Goal: Transaction & Acquisition: Book appointment/travel/reservation

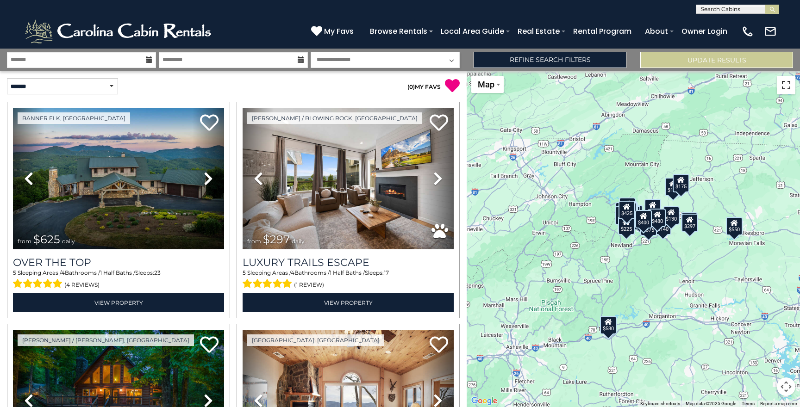
click at [790, 92] on button "Toggle fullscreen view" at bounding box center [785, 85] width 19 height 19
click at [785, 385] on button "Map camera controls" at bounding box center [785, 387] width 19 height 19
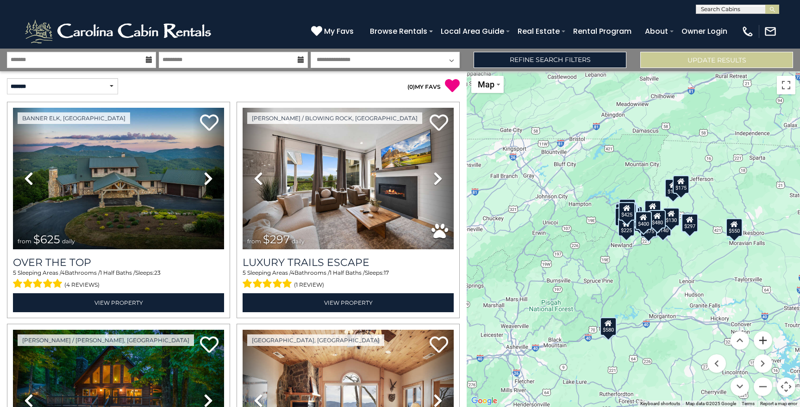
click at [762, 343] on button "Zoom in" at bounding box center [762, 340] width 19 height 19
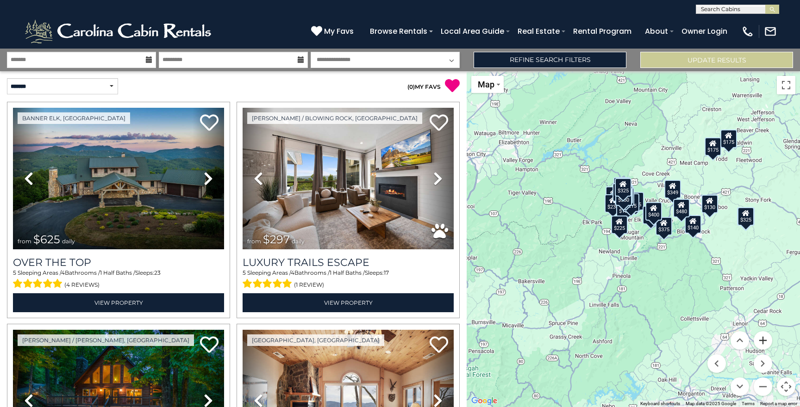
click at [762, 343] on button "Zoom in" at bounding box center [762, 340] width 19 height 19
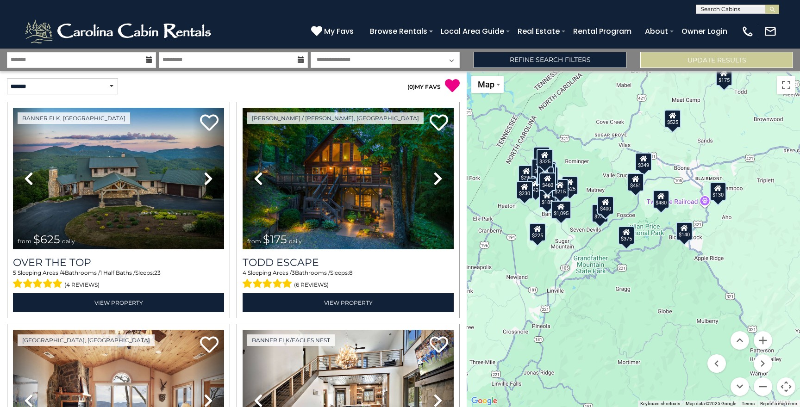
drag, startPoint x: 753, startPoint y: 244, endPoint x: 684, endPoint y: 258, distance: 70.4
click at [684, 258] on div "$625 $175 $300 $290 $424 $395 $270 $230 $349 $230 $160 $185 $215 $140 $130 $125…" at bounding box center [632, 239] width 333 height 336
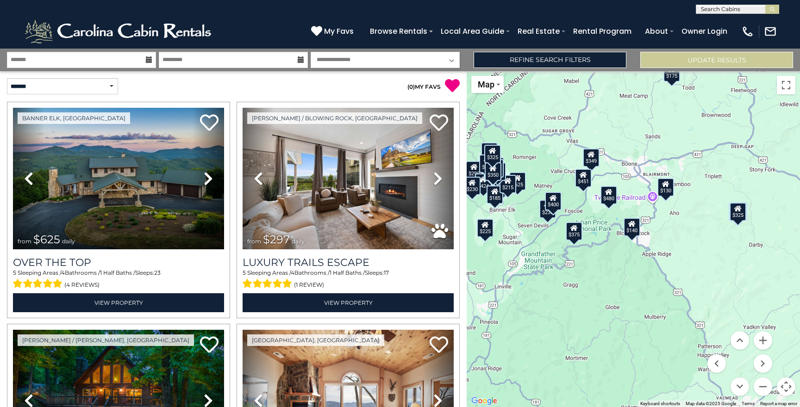
drag, startPoint x: 763, startPoint y: 237, endPoint x: 710, endPoint y: 234, distance: 52.9
click at [710, 234] on div "$625 $297 $175 $300 $290 $424 $395 $270 $185 $230 $349 $230 $160 $325 $185 $215…" at bounding box center [632, 239] width 333 height 336
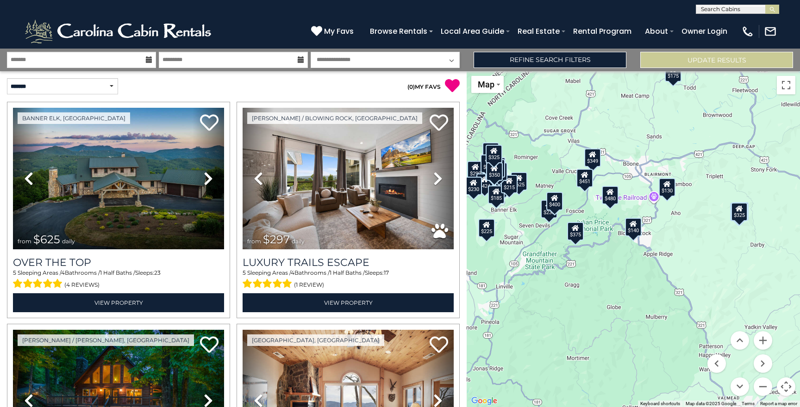
click at [744, 216] on div "$325" at bounding box center [739, 212] width 17 height 19
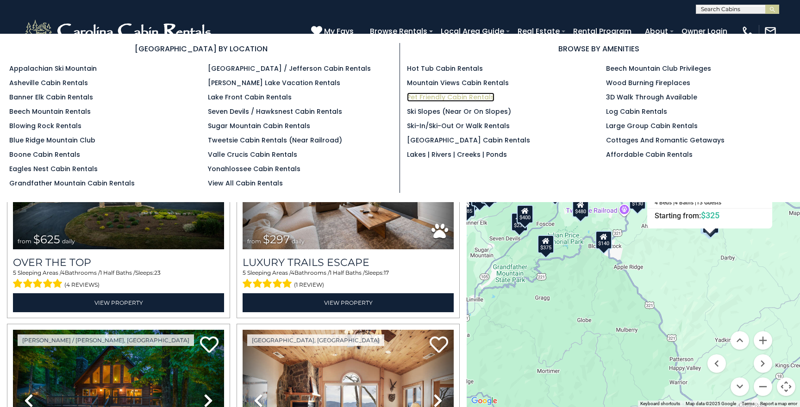
click at [453, 93] on link "Pet Friendly Cabin Rentals" at bounding box center [450, 97] width 87 height 9
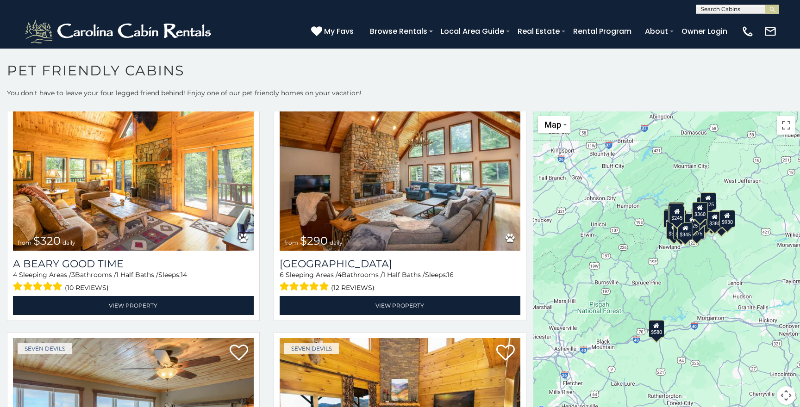
scroll to position [3283, 0]
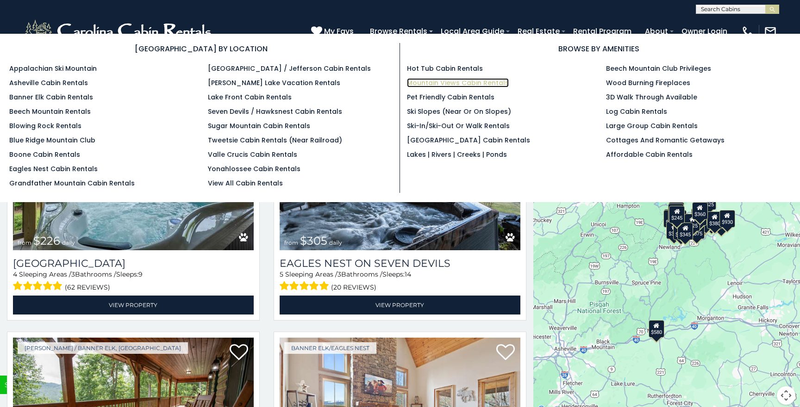
click at [490, 84] on link "Mountain Views Cabin Rentals" at bounding box center [458, 82] width 102 height 9
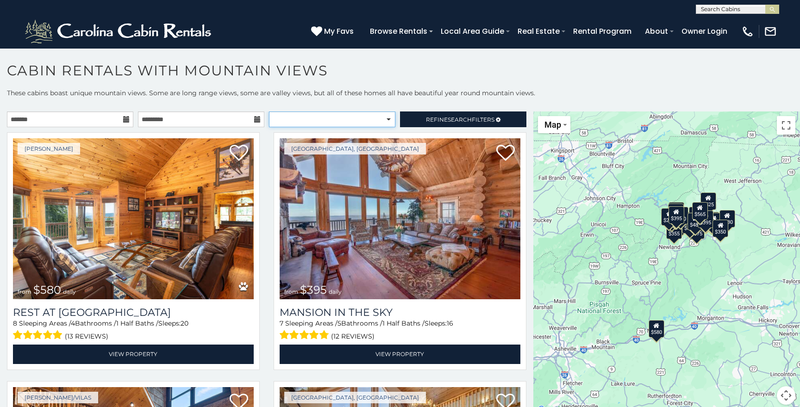
click at [337, 115] on select "**********" at bounding box center [332, 120] width 126 height 16
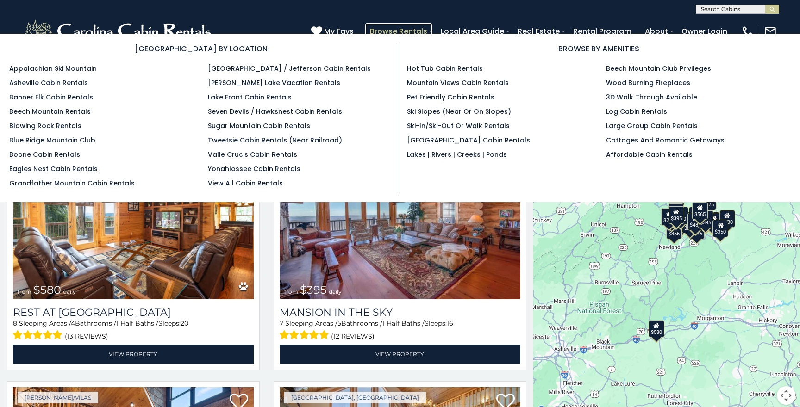
click at [416, 33] on link "Browse Rentals" at bounding box center [398, 31] width 67 height 16
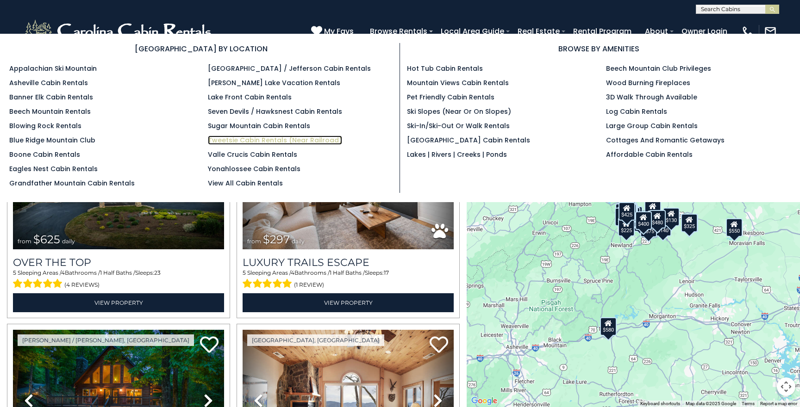
click at [318, 139] on link "Tweetsie Cabin Rentals (Near Railroad)" at bounding box center [275, 140] width 134 height 9
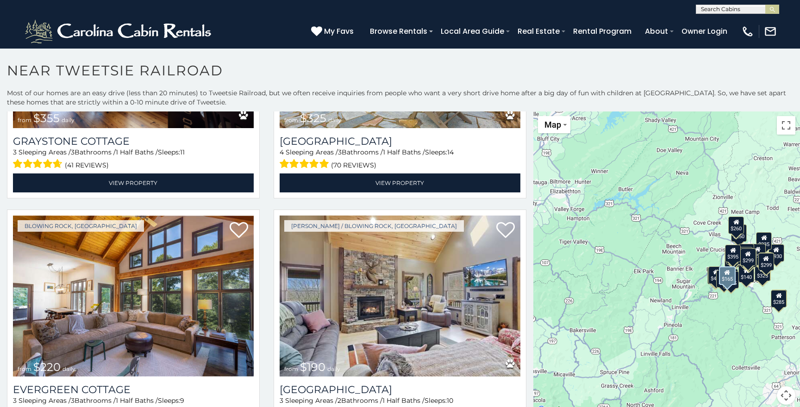
scroll to position [2659, 0]
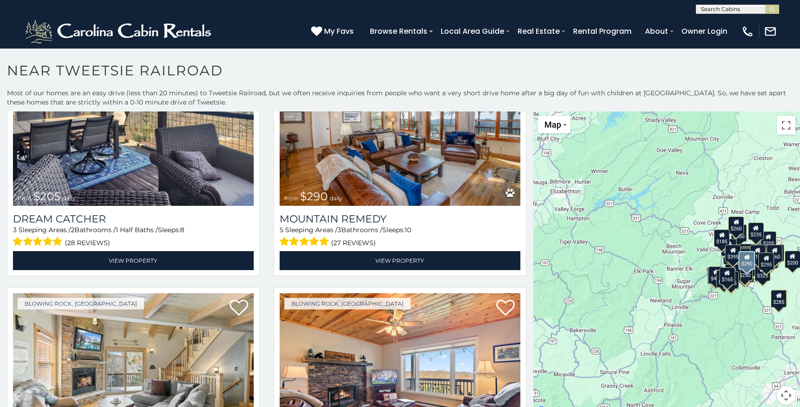
scroll to position [3825, 0]
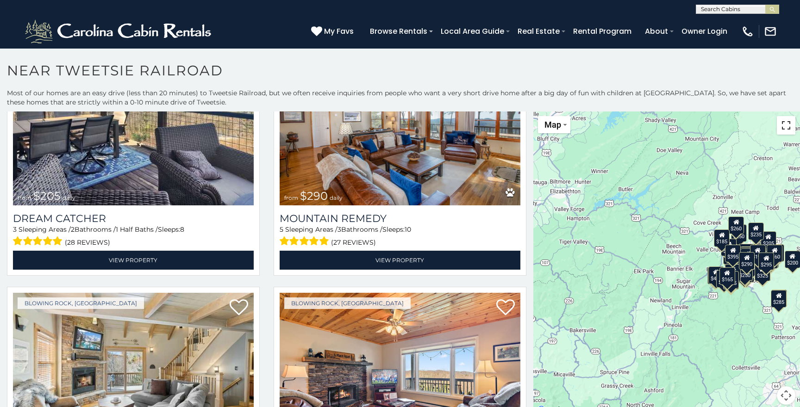
click at [782, 125] on button "Toggle fullscreen view" at bounding box center [785, 125] width 19 height 19
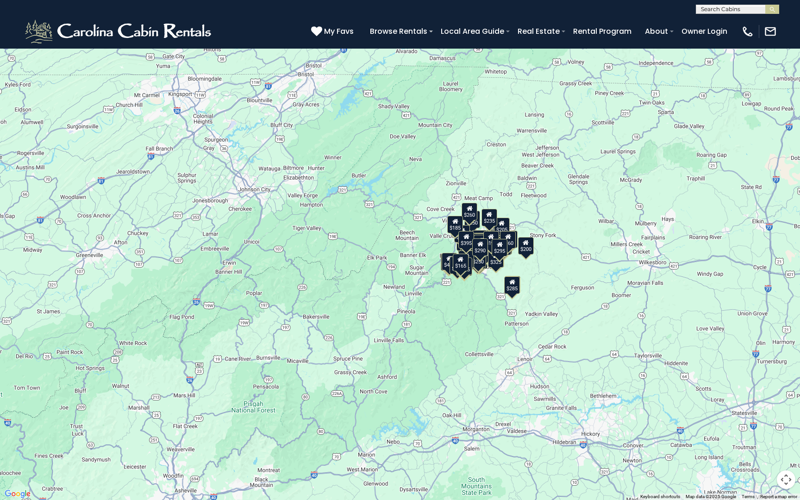
click at [732, 331] on div "$375 $315 $315 $380 $675 $695 $930 $395 $350 $250 $140 $299 $365 $299 $226 $345…" at bounding box center [400, 250] width 800 height 500
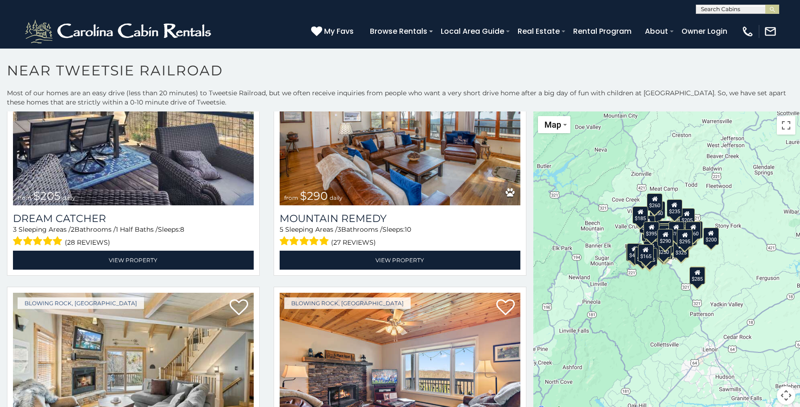
drag, startPoint x: 717, startPoint y: 365, endPoint x: 632, endPoint y: 340, distance: 88.7
click at [633, 341] on div "$375 $315 $315 $380 $675 $695 $930 $395 $350 $250 $140 $299 $365 $299 $226 $345…" at bounding box center [666, 264] width 267 height 304
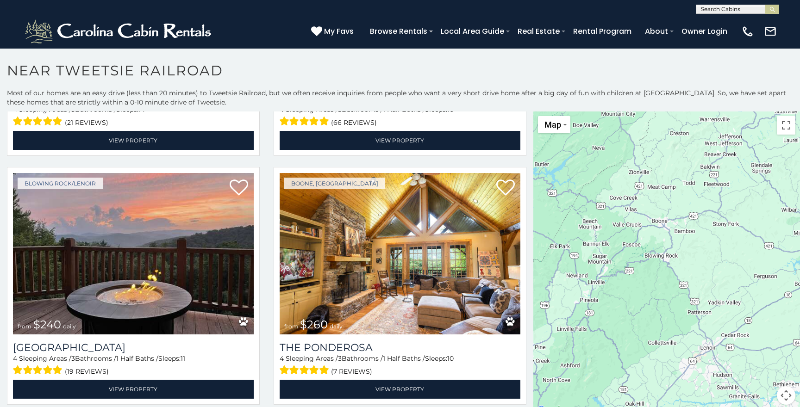
scroll to position [3447, 0]
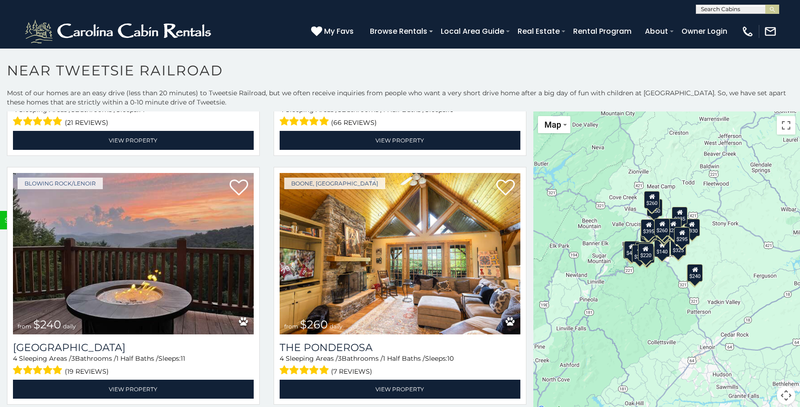
click at [654, 272] on div "$375 $315 $315 $380 $675 $695 $930 $395 $350 $250 $140 $299 $365 $299 $226 $345…" at bounding box center [666, 264] width 267 height 304
click at [654, 273] on div "$375 $315 $315 $380 $675 $695 $930 $395 $350 $250 $140 $299 $365 $299 $226 $345…" at bounding box center [666, 264] width 267 height 304
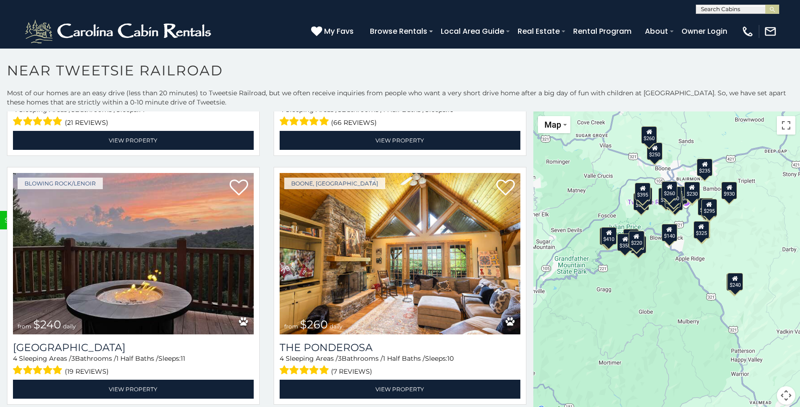
click at [735, 282] on div "$240" at bounding box center [735, 282] width 16 height 18
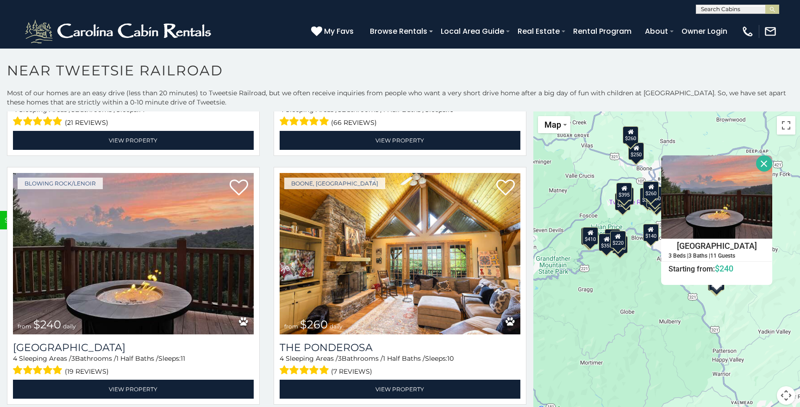
click at [736, 301] on div "$375 $315 $315 $380 $675 $695 $930 $395 $350 $250 $140 $299 $365 $299 $226 $345…" at bounding box center [666, 264] width 267 height 304
click at [762, 160] on button "Close" at bounding box center [764, 163] width 16 height 16
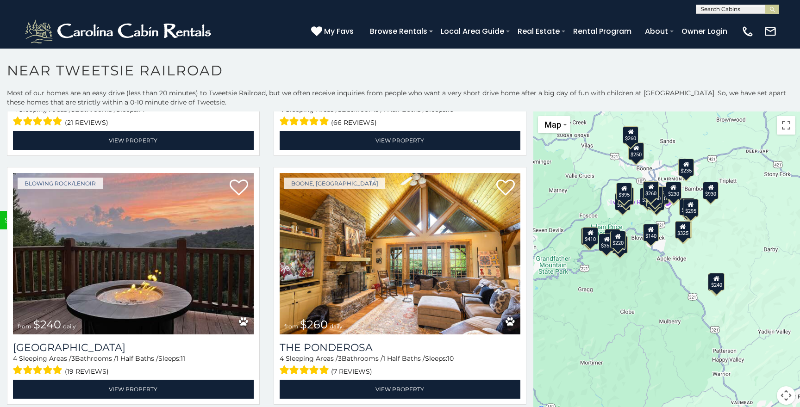
click at [683, 237] on div "$325" at bounding box center [683, 230] width 16 height 18
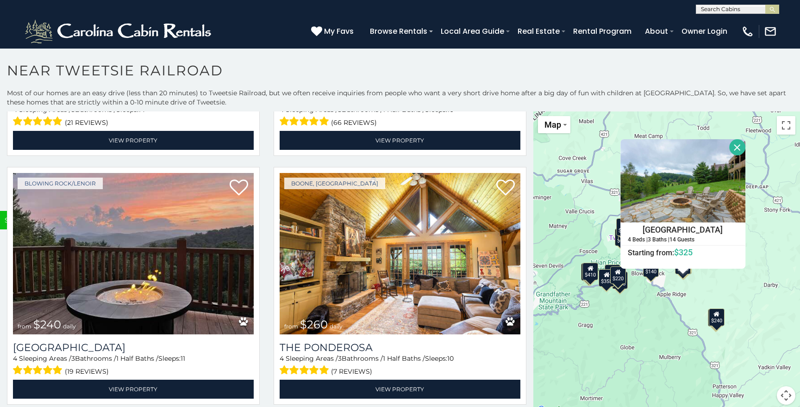
click at [738, 142] on button "Close" at bounding box center [737, 147] width 16 height 16
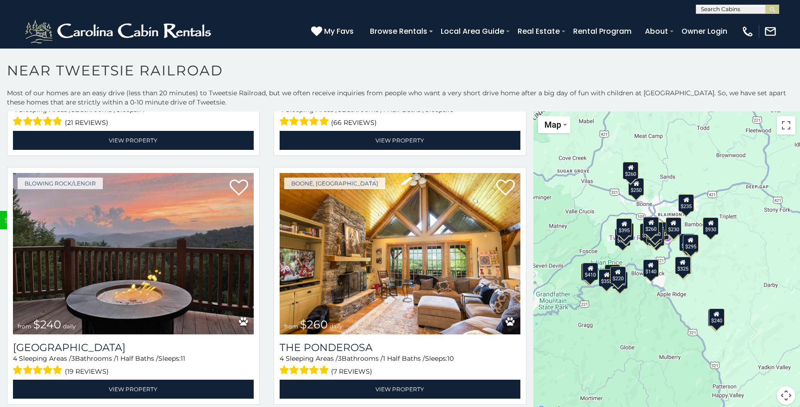
click at [710, 298] on div "$375 $315 $315 $380 $675 $695 $930 $395 $350 $250 $140 $299 $365 $299 $226 $345…" at bounding box center [666, 264] width 267 height 304
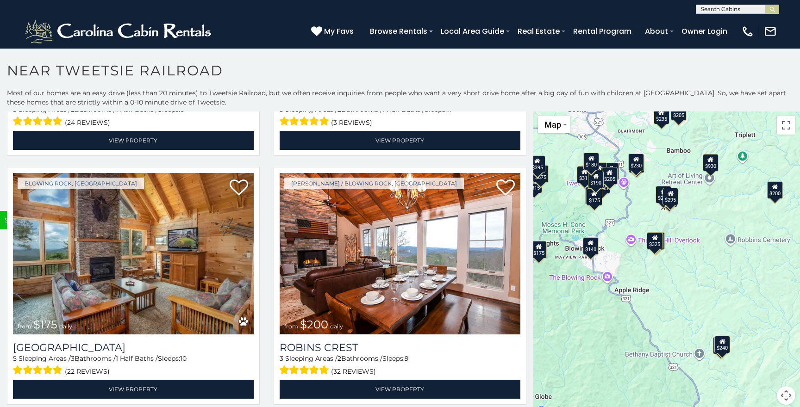
click at [656, 242] on div "$325" at bounding box center [654, 241] width 16 height 18
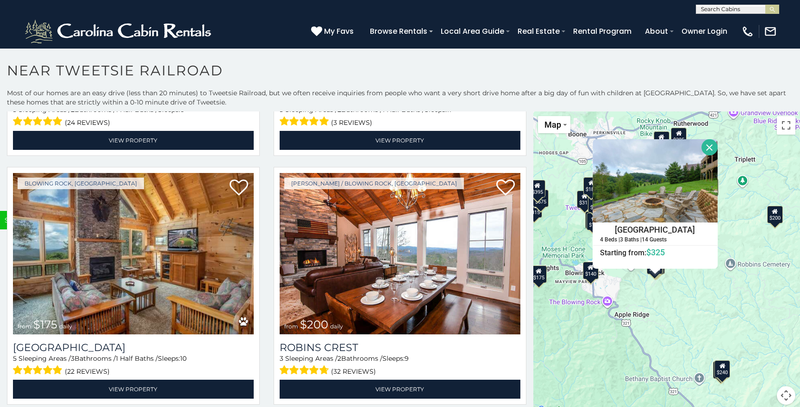
click at [679, 291] on div "$315 $315 $380 $675 $695 $930 $395 $350 $140 $299 $365 $299 $226 $150 $285 $325…" at bounding box center [666, 264] width 267 height 304
click at [679, 286] on div "$315 $315 $380 $675 $695 $930 $395 $350 $140 $299 $365 $299 $226 $150 $285 $325…" at bounding box center [666, 264] width 267 height 304
click at [709, 146] on button "Close" at bounding box center [709, 147] width 16 height 16
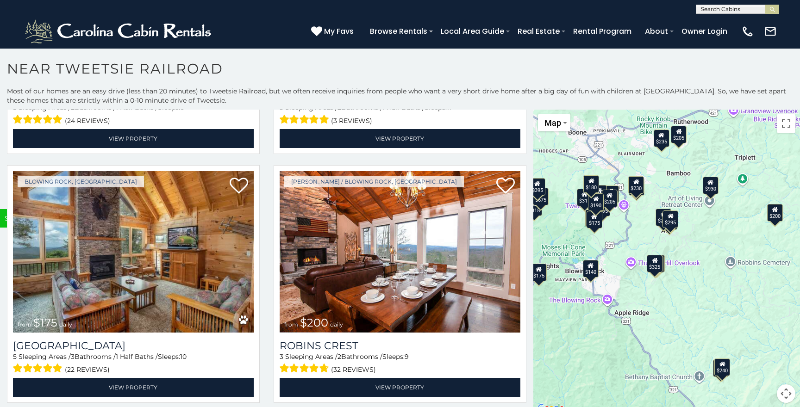
scroll to position [0, 0]
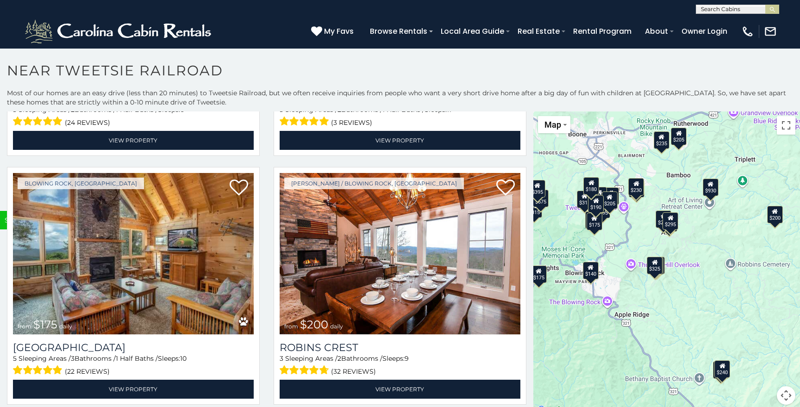
click at [670, 267] on div "$315 $315 $380 $675 $695 $930 $395 $350 $140 $299 $365 $299 $226 $150 $285 $325…" at bounding box center [666, 264] width 267 height 304
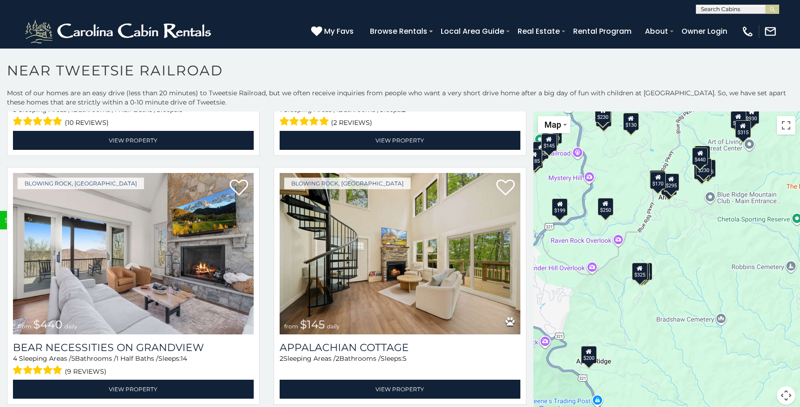
click at [650, 271] on div "$350" at bounding box center [644, 272] width 16 height 18
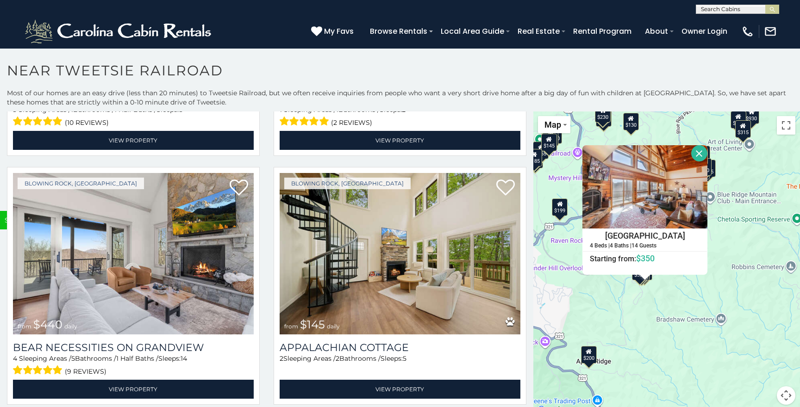
click at [655, 290] on div "$380 $695 $930 $350 $299 $365 $226 $325 $190 $230 $295 $205 $259 $225 $220 $175…" at bounding box center [666, 264] width 267 height 304
click at [700, 148] on button "Close" at bounding box center [699, 153] width 16 height 16
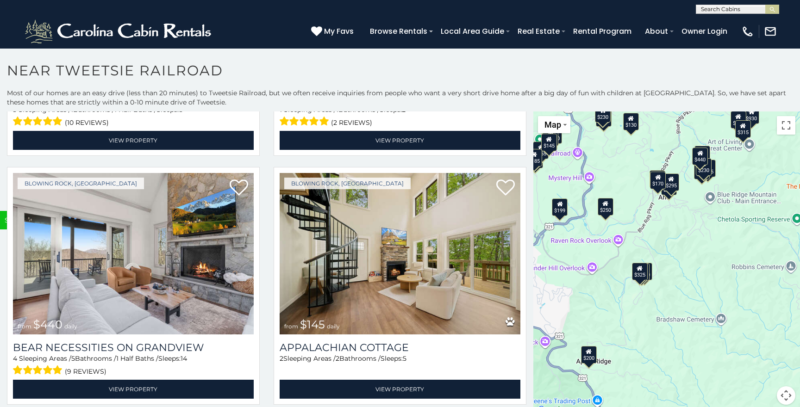
click at [666, 267] on div "$380 $695 $930 $350 $299 $365 $226 $325 $190 $230 $295 $205 $259 $225 $220 $175…" at bounding box center [666, 264] width 267 height 304
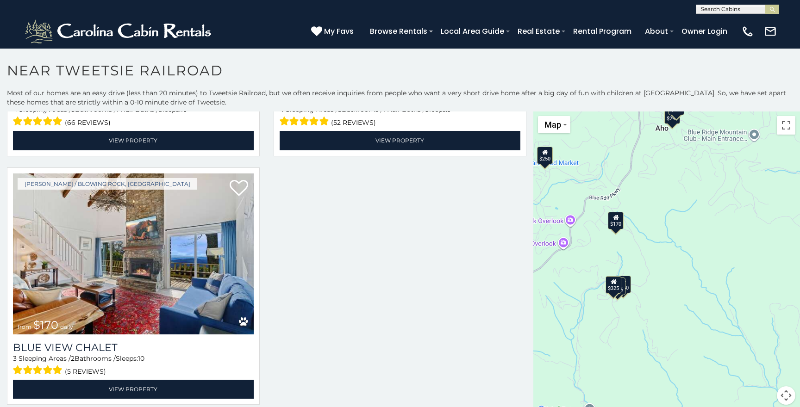
scroll to position [711, 0]
click at [666, 267] on div "$350 $299 $365 $325 $295 $250 $170" at bounding box center [666, 264] width 267 height 304
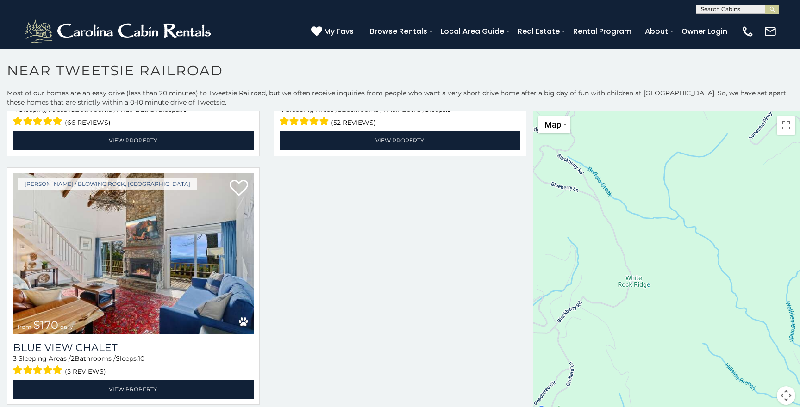
scroll to position [214, 0]
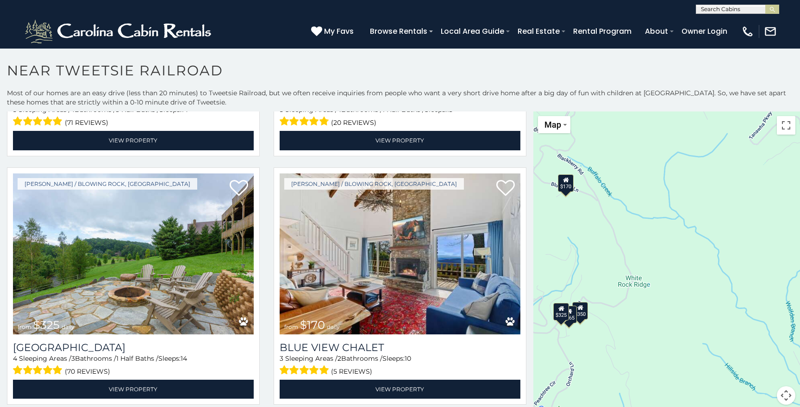
click at [601, 310] on div "$350 $365 $325 $170" at bounding box center [666, 264] width 267 height 304
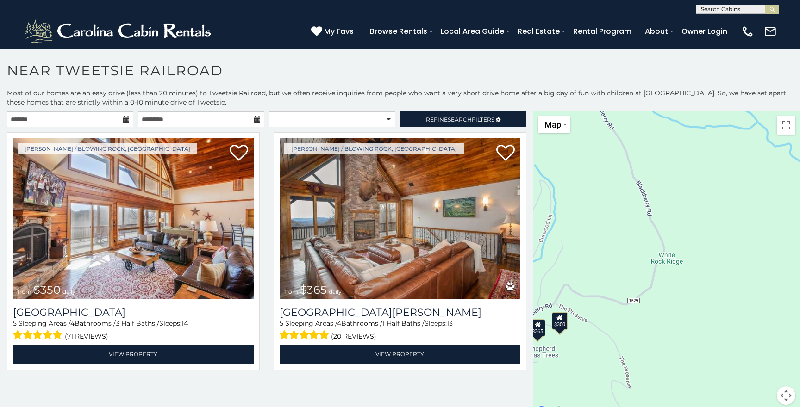
scroll to position [0, 0]
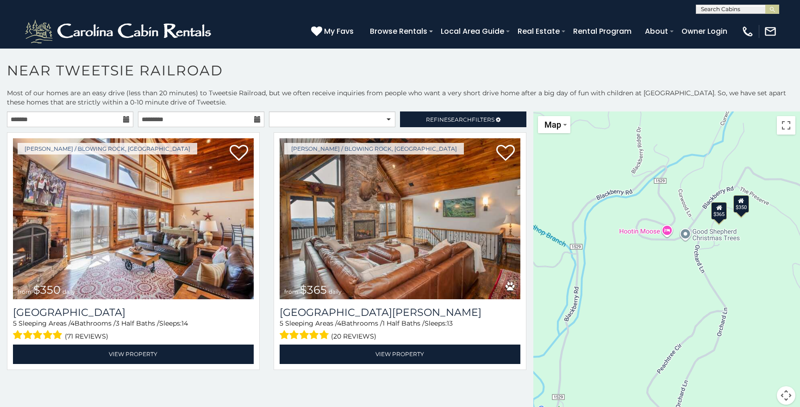
drag, startPoint x: 618, startPoint y: 268, endPoint x: 799, endPoint y: 153, distance: 214.9
click at [799, 153] on div "$350 $365" at bounding box center [666, 264] width 267 height 304
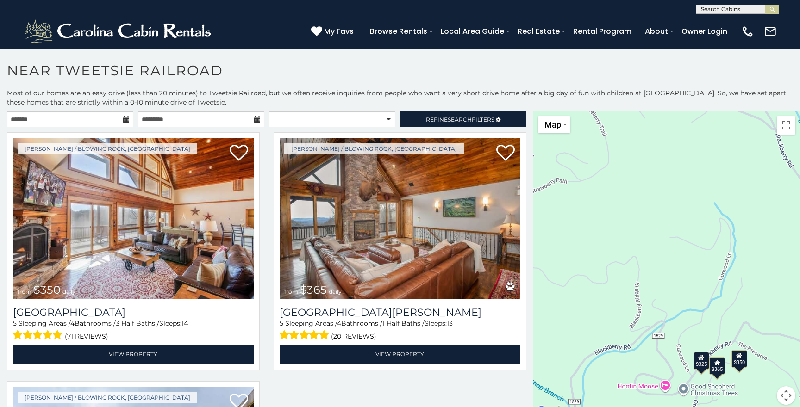
drag, startPoint x: 672, startPoint y: 286, endPoint x: 670, endPoint y: 441, distance: 155.9
click at [670, 407] on html "**********" at bounding box center [400, 206] width 800 height 412
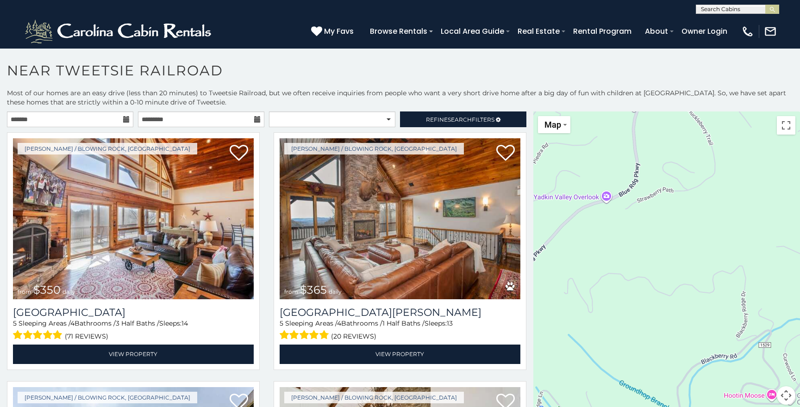
drag, startPoint x: 666, startPoint y: 254, endPoint x: 774, endPoint y: 263, distance: 108.2
click at [774, 263] on div "$350 $365 $325 $170" at bounding box center [666, 264] width 267 height 304
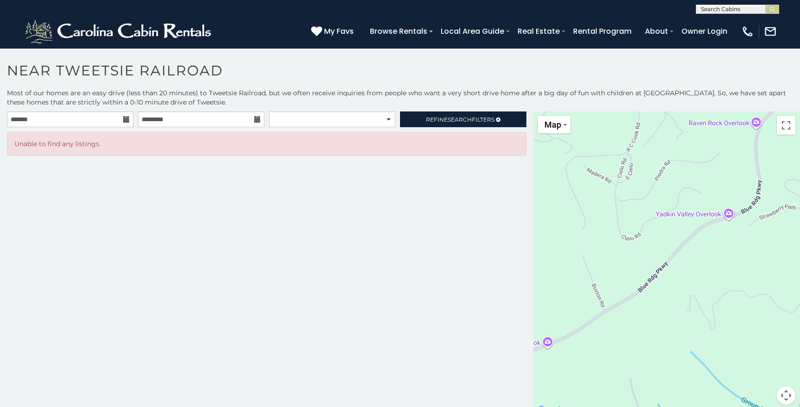
drag, startPoint x: 654, startPoint y: 225, endPoint x: 778, endPoint y: 242, distance: 125.2
click at [778, 242] on div at bounding box center [666, 264] width 267 height 304
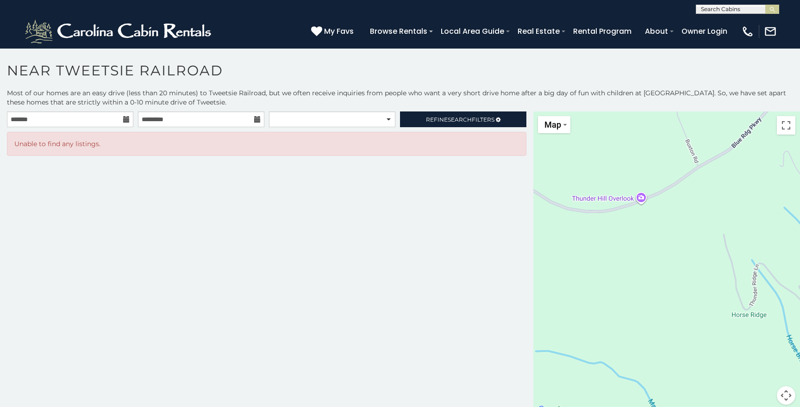
drag, startPoint x: 603, startPoint y: 337, endPoint x: 697, endPoint y: 192, distance: 172.8
click at [697, 192] on div at bounding box center [666, 264] width 267 height 304
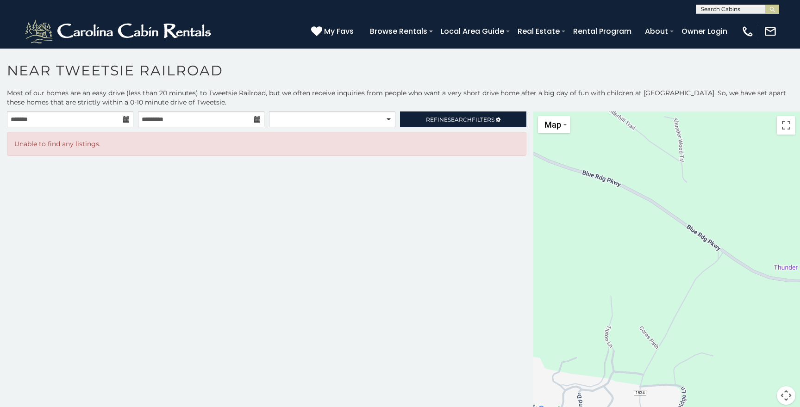
drag, startPoint x: 592, startPoint y: 229, endPoint x: 796, endPoint y: 299, distance: 215.3
click at [796, 299] on div at bounding box center [666, 264] width 267 height 304
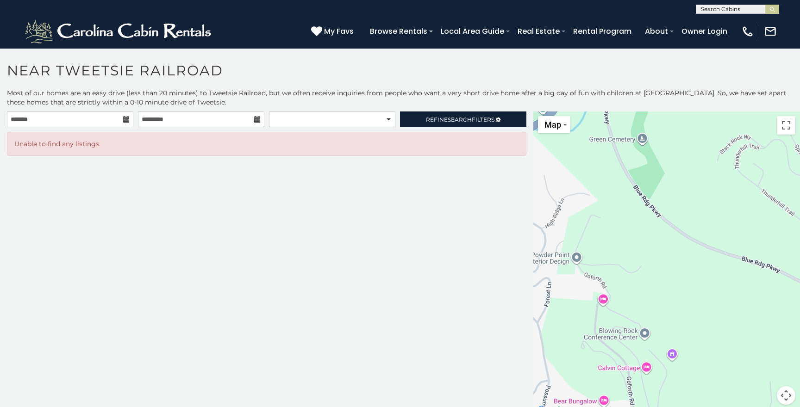
drag, startPoint x: 633, startPoint y: 200, endPoint x: 795, endPoint y: 286, distance: 183.0
click at [795, 286] on div at bounding box center [666, 264] width 267 height 304
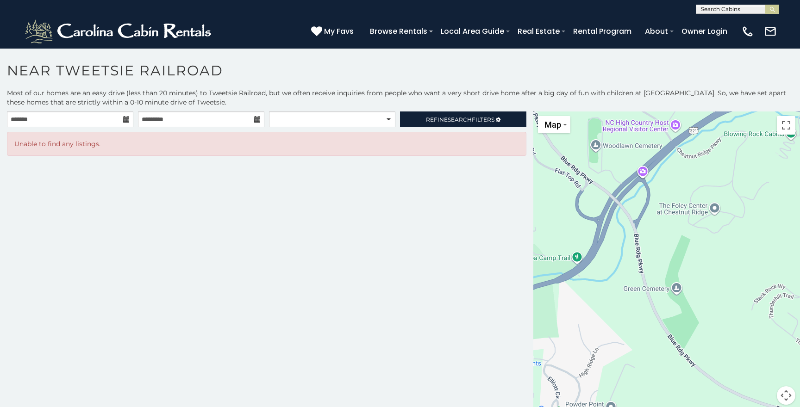
drag, startPoint x: 670, startPoint y: 214, endPoint x: 704, endPoint y: 365, distance: 154.7
click at [704, 365] on div at bounding box center [666, 264] width 267 height 304
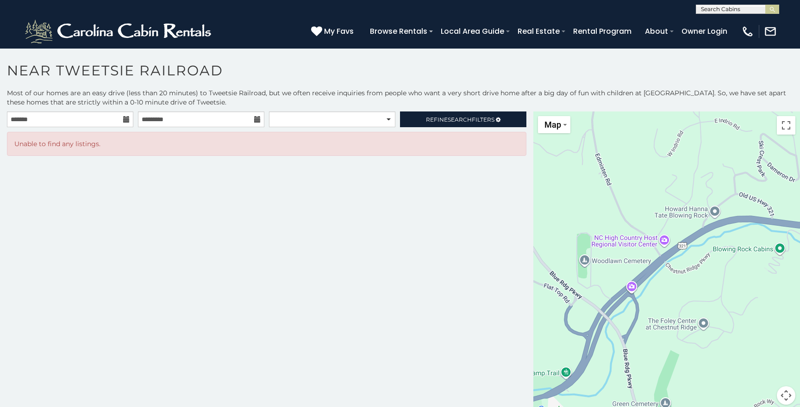
drag, startPoint x: 706, startPoint y: 221, endPoint x: 695, endPoint y: 336, distance: 115.7
click at [695, 337] on div at bounding box center [666, 264] width 267 height 304
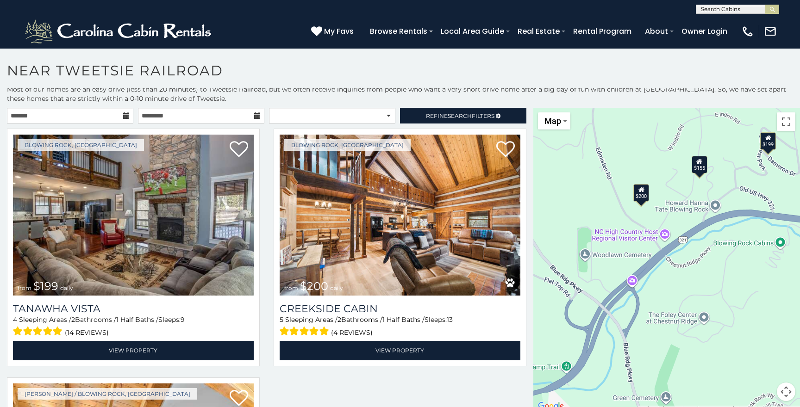
click at [785, 385] on button "Map camera controls" at bounding box center [785, 392] width 19 height 19
click at [763, 387] on button "Zoom out" at bounding box center [762, 392] width 19 height 19
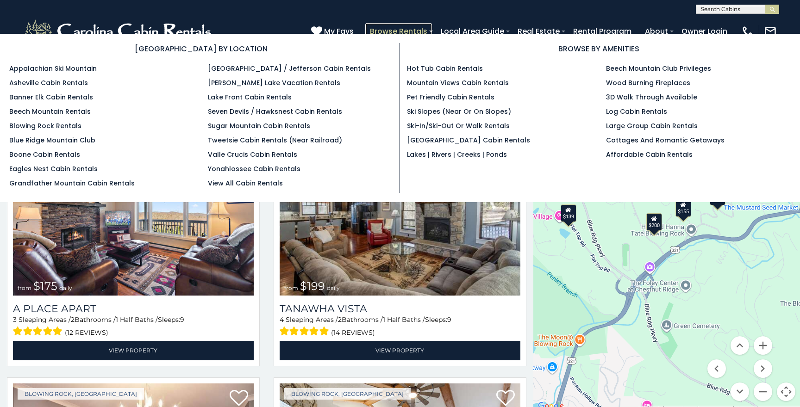
click at [422, 27] on link "Browse Rentals" at bounding box center [398, 31] width 67 height 16
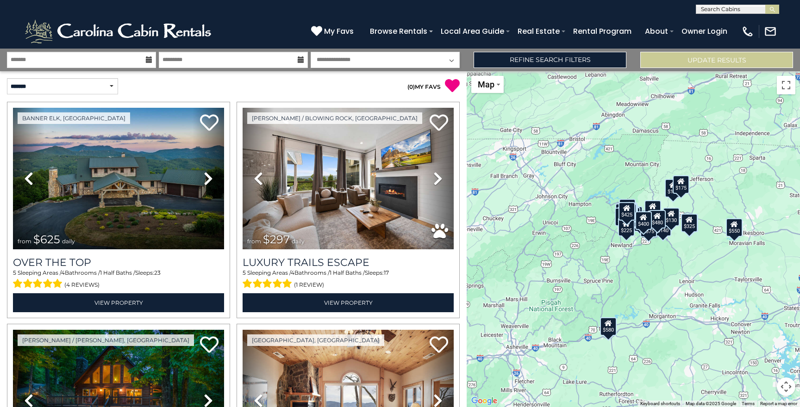
click at [686, 218] on icon at bounding box center [688, 220] width 7 height 6
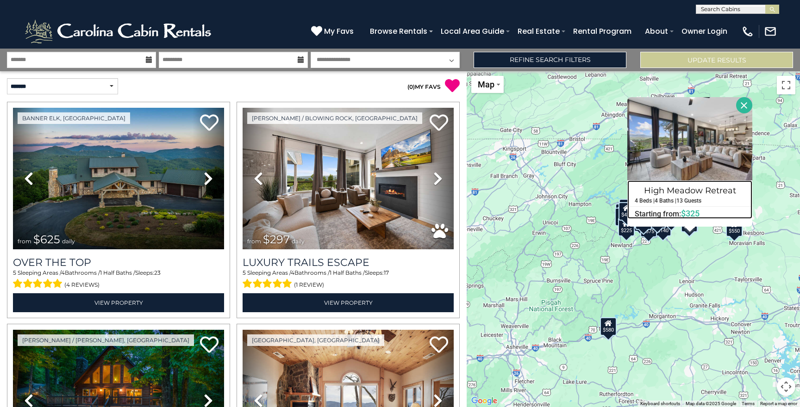
click at [686, 218] on span "$325" at bounding box center [690, 214] width 19 height 10
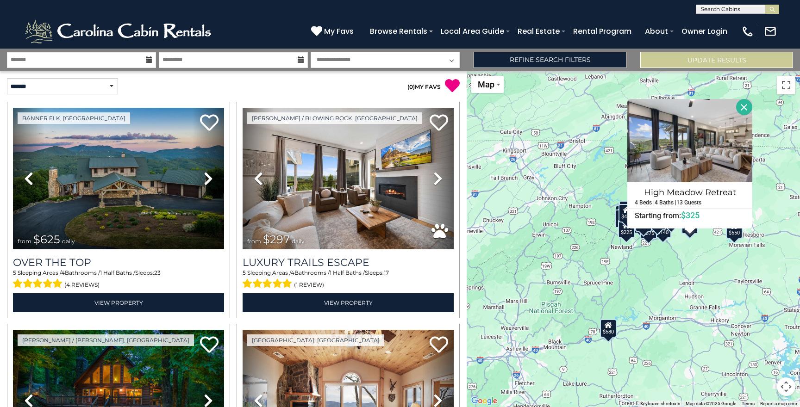
click at [671, 242] on div "$625 $297 $175 $300 $580 $290 $424 $395 $270 $185 $230 $550 $349 $230 $160 $325…" at bounding box center [632, 239] width 333 height 336
click at [678, 266] on div "$625 $297 $175 $300 $580 $290 $424 $395 $270 $185 $230 $550 $349 $230 $160 $325…" at bounding box center [632, 239] width 333 height 336
click at [742, 103] on button "Close" at bounding box center [744, 107] width 16 height 16
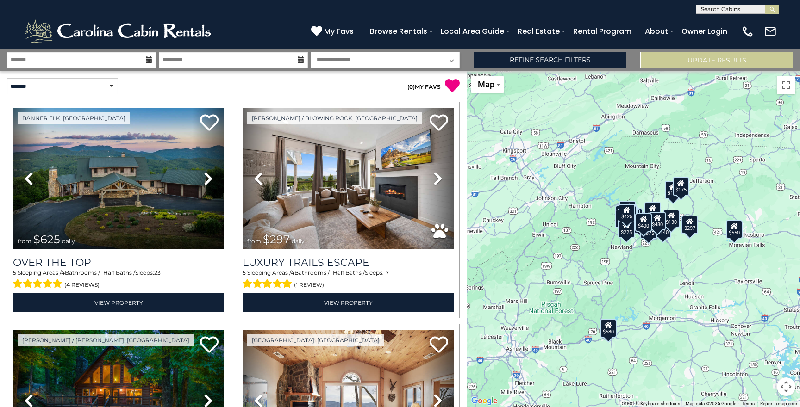
click at [697, 280] on div "$625 $297 $175 $300 $580 $290 $424 $395 $270 $185 $230 $550 $349 $230 $160 $325…" at bounding box center [632, 239] width 333 height 336
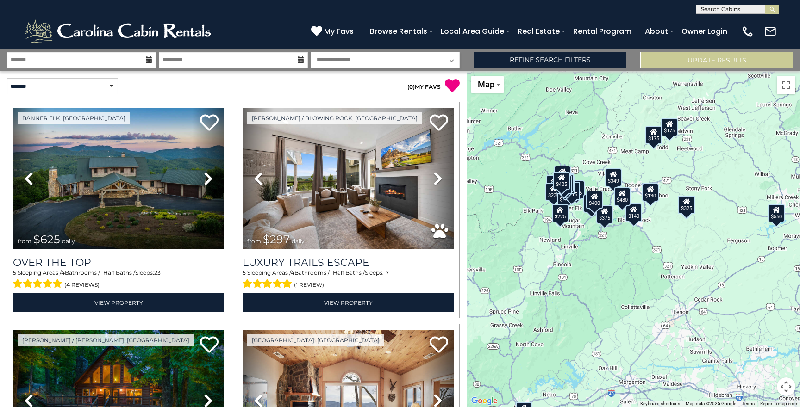
drag, startPoint x: 677, startPoint y: 224, endPoint x: 681, endPoint y: 252, distance: 28.1
click at [681, 252] on div "$625 $297 $175 $300 $580 $290 $424 $395 $270 $185 $230 $550 $349 $230 $160 $325…" at bounding box center [632, 239] width 333 height 336
click at [666, 236] on div "$625 $297 $175 $300 $290 $424 $395 $270 $185 $230 $550 $349 $230 $160 $325 $185…" at bounding box center [632, 239] width 333 height 336
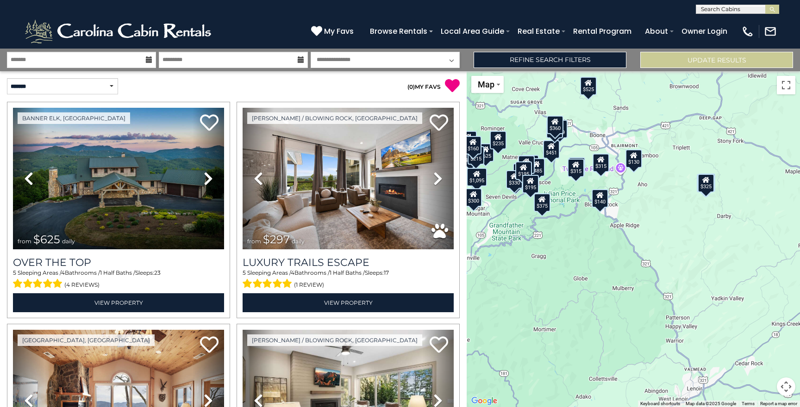
click at [664, 217] on div "$625 $297 $300 $185 $349 $230 $325 $215 $140 $130 $375 $480 $400 $451 $1,095 $5…" at bounding box center [632, 239] width 333 height 336
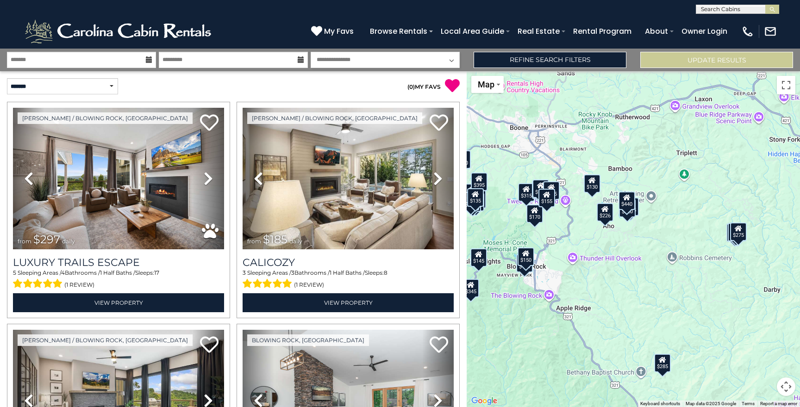
drag, startPoint x: 658, startPoint y: 202, endPoint x: 647, endPoint y: 277, distance: 75.3
click at [647, 277] on div "$297 $185 $325 $140 $130 $480 $315 $315 $226 $345 $195 $150 $225 $170 $285 $165…" at bounding box center [632, 239] width 333 height 336
click at [637, 233] on div "$297 $185 $325 $140 $130 $480 $315 $315 $230 $226 $345 $195 $150 $225 $170 $285…" at bounding box center [632, 239] width 333 height 336
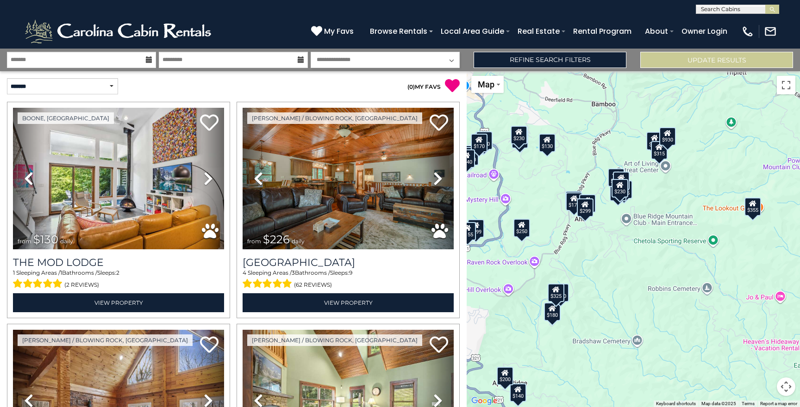
click at [551, 211] on div "$130 $226 $225 $220 $440 $200 $170 $180 $199 $350 $325 $380 $115 $355 $190 $230…" at bounding box center [632, 239] width 333 height 336
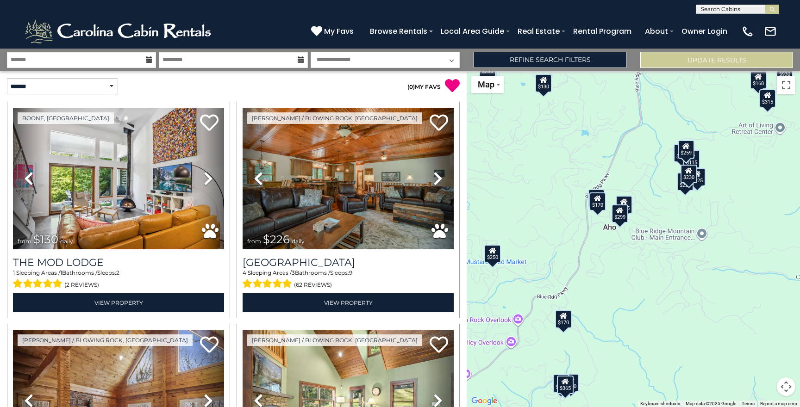
click at [566, 326] on div "$170" at bounding box center [563, 319] width 17 height 19
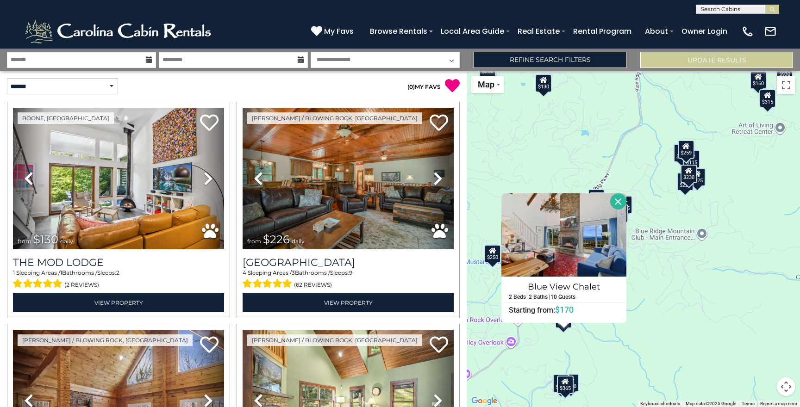
click at [580, 340] on div "$130 $226 $225 $220 $440 $170 $350 $325 $115 $190 $230 $295 $250 $160 $315 $930…" at bounding box center [632, 239] width 333 height 336
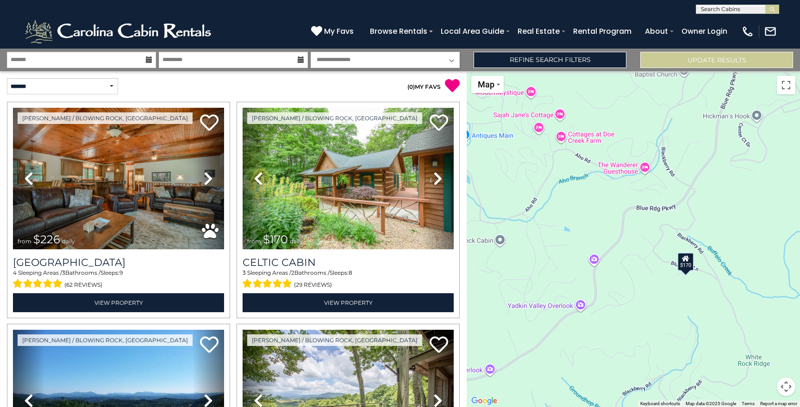
drag, startPoint x: 548, startPoint y: 260, endPoint x: 687, endPoint y: 215, distance: 145.9
click at [687, 215] on div "$226 $170 $295 $299 $170" at bounding box center [632, 239] width 333 height 336
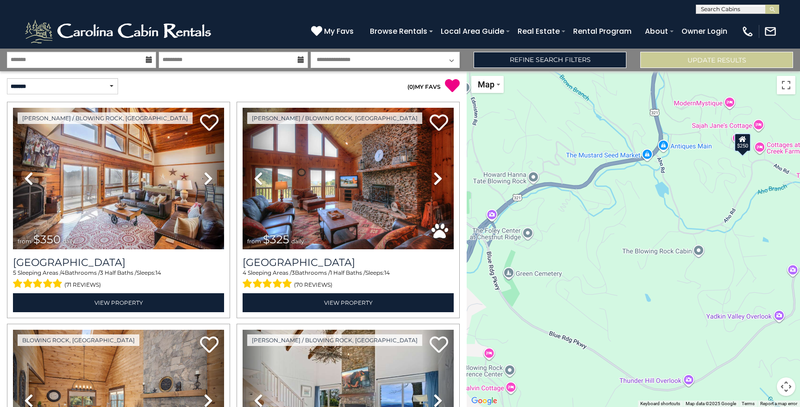
drag, startPoint x: 576, startPoint y: 239, endPoint x: 776, endPoint y: 250, distance: 199.7
click at [776, 250] on div "$350 $325 $250 $170 $365" at bounding box center [632, 239] width 333 height 336
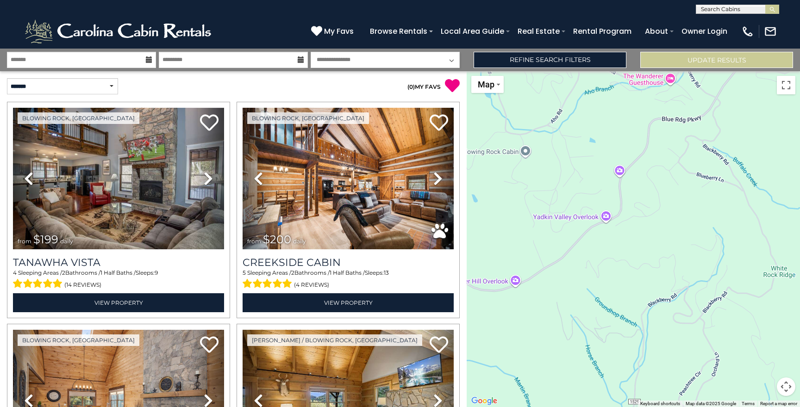
drag, startPoint x: 655, startPoint y: 305, endPoint x: 481, endPoint y: 205, distance: 200.7
click at [481, 205] on div "$199 $200 $250 $155" at bounding box center [632, 239] width 333 height 336
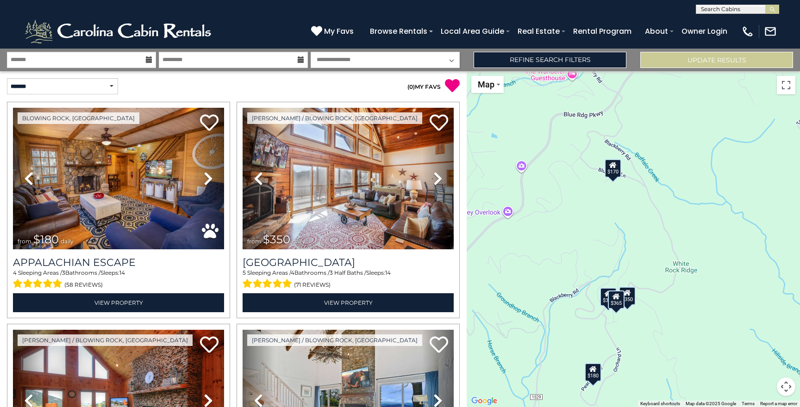
drag, startPoint x: 722, startPoint y: 208, endPoint x: 621, endPoint y: 203, distance: 101.9
click at [621, 203] on div "$180 $350 $325 $170 $365" at bounding box center [632, 239] width 333 height 336
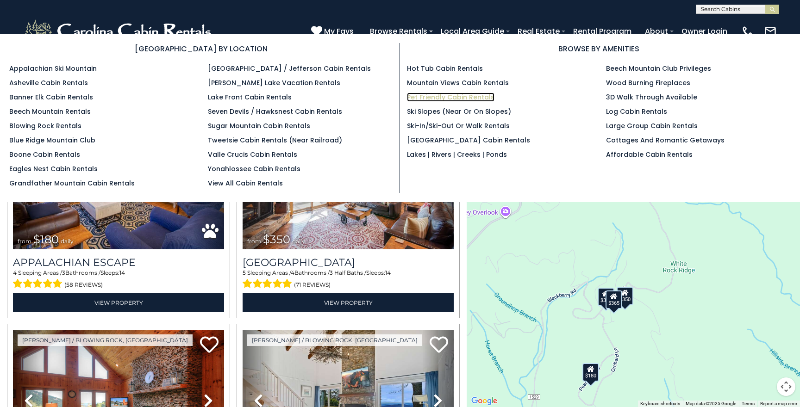
click at [467, 96] on link "Pet Friendly Cabin Rentals" at bounding box center [450, 97] width 87 height 9
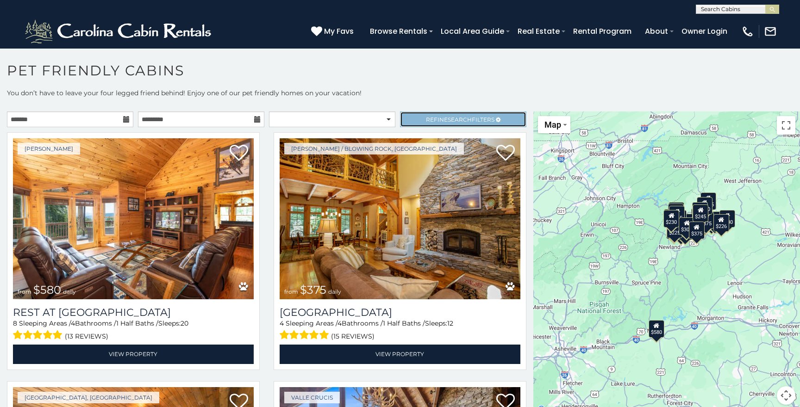
click at [460, 117] on span "Search" at bounding box center [459, 119] width 24 height 7
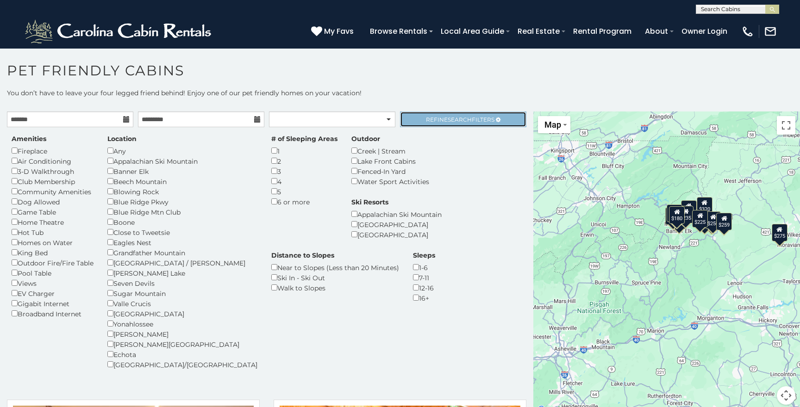
click at [455, 119] on span "Search" at bounding box center [459, 119] width 24 height 7
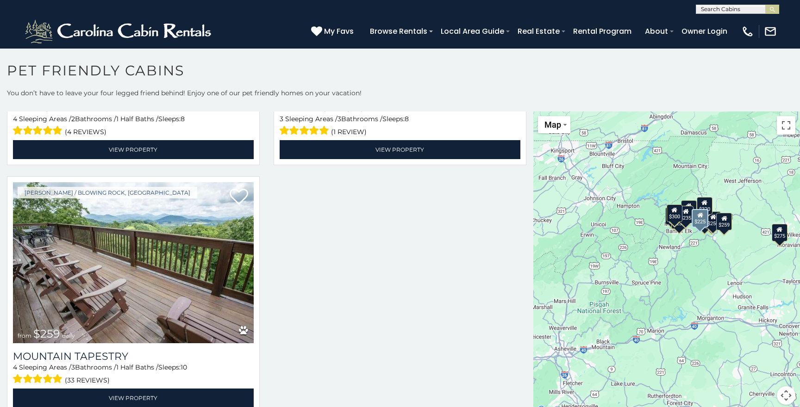
scroll to position [1457, 0]
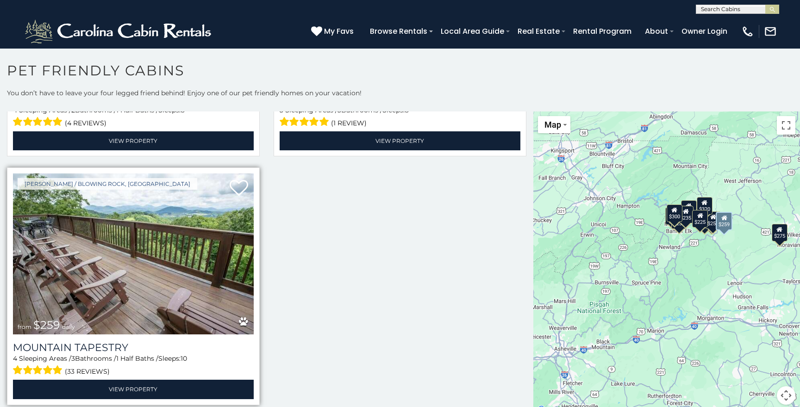
click at [167, 226] on img at bounding box center [133, 254] width 241 height 161
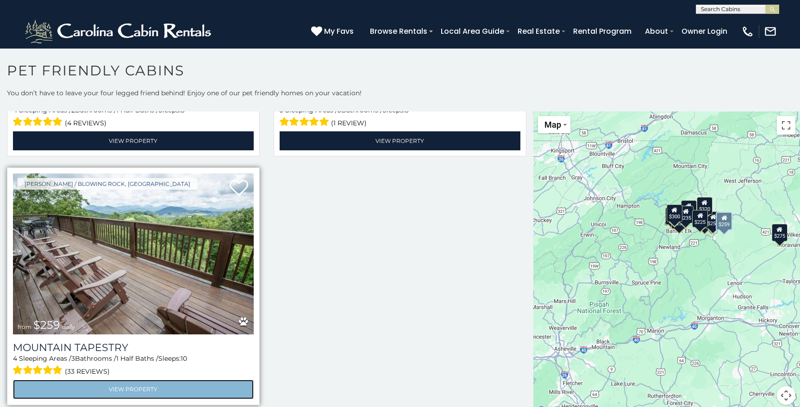
click at [179, 388] on link "View Property" at bounding box center [133, 389] width 241 height 19
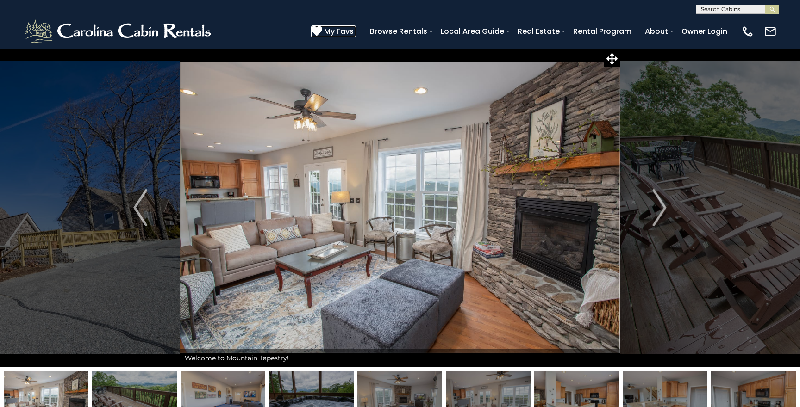
click at [320, 31] on icon at bounding box center [316, 30] width 11 height 11
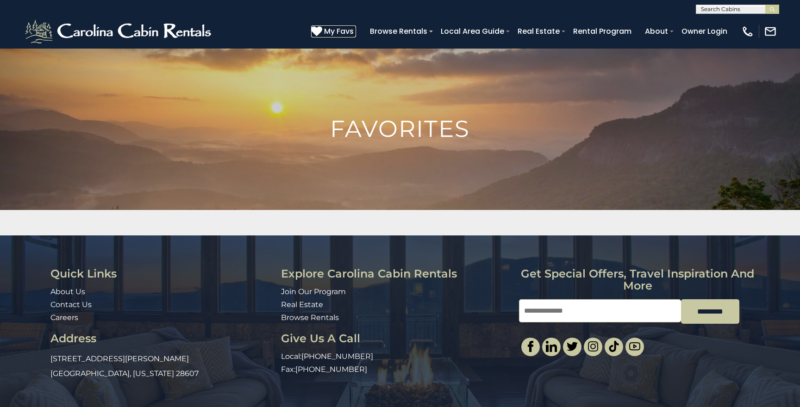
click at [320, 31] on icon at bounding box center [316, 30] width 11 height 11
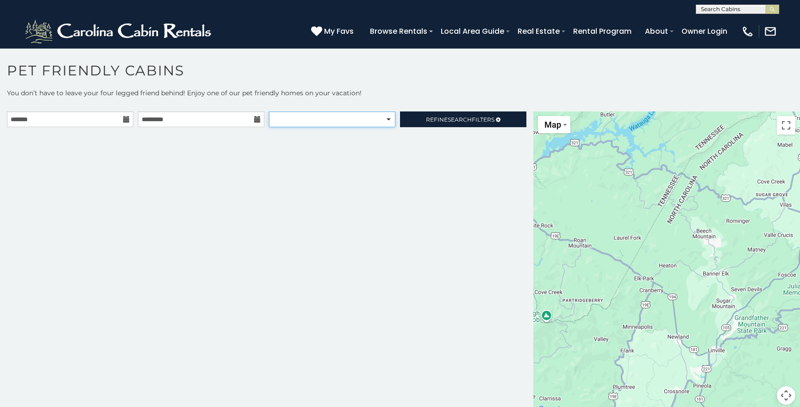
click at [277, 121] on select "**********" at bounding box center [332, 120] width 126 height 16
click at [460, 118] on span "Search" at bounding box center [459, 119] width 24 height 7
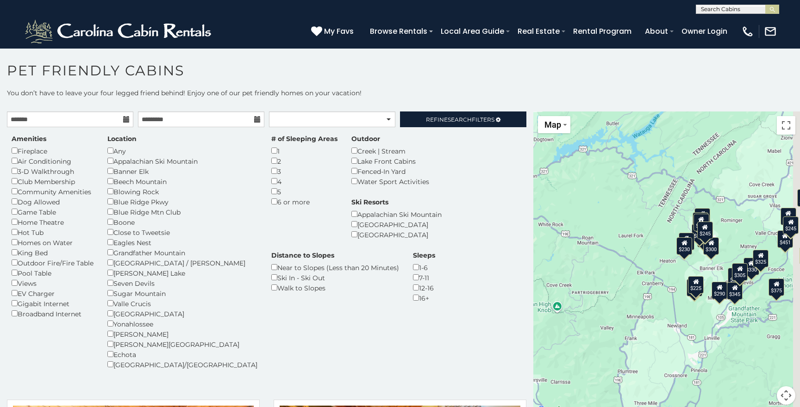
click at [395, 89] on p "You don’t have to leave your four legged friend behind! Enjoy one of our pet fr…" at bounding box center [400, 97] width 800 height 19
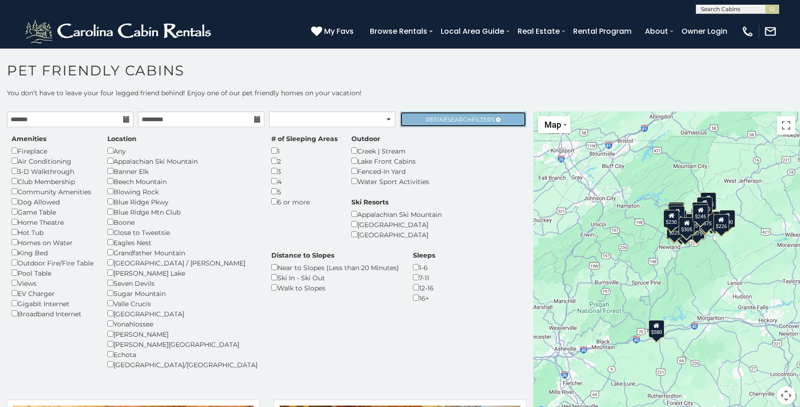
click at [439, 120] on span "Refine Search Filters" at bounding box center [460, 119] width 68 height 7
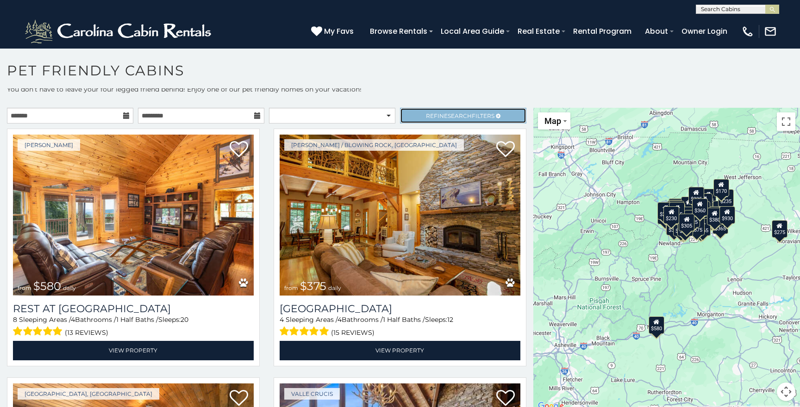
click at [457, 117] on span "Search" at bounding box center [459, 115] width 24 height 7
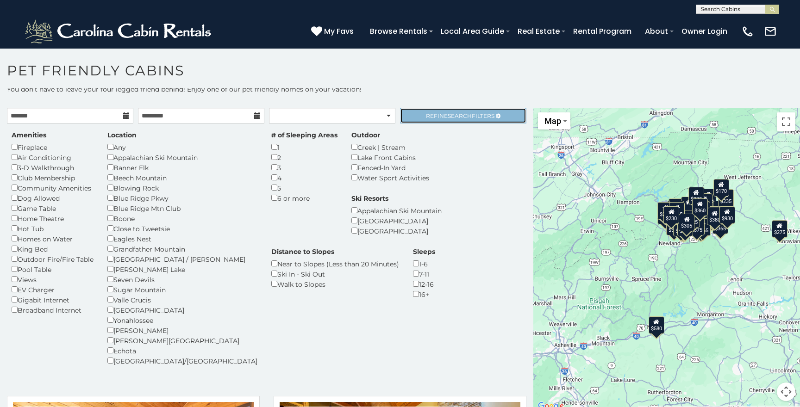
click at [482, 118] on span "Refine Search Filters" at bounding box center [460, 115] width 68 height 7
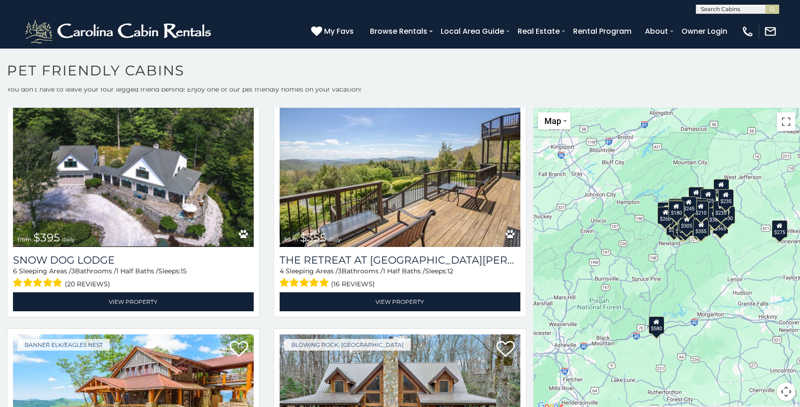
scroll to position [1790, 0]
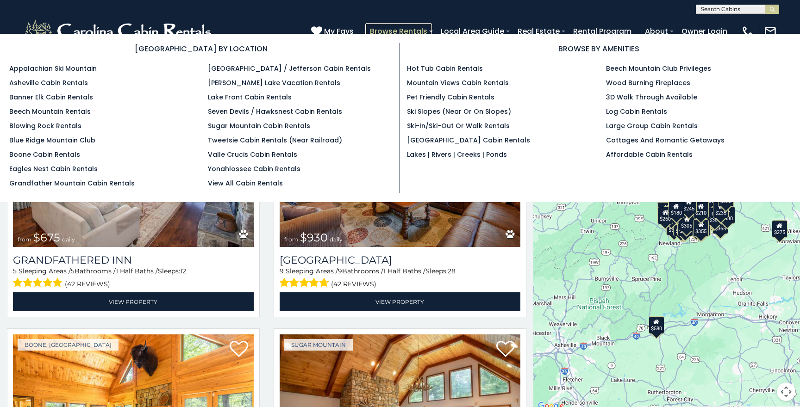
click at [398, 30] on link "Browse Rentals" at bounding box center [398, 31] width 67 height 16
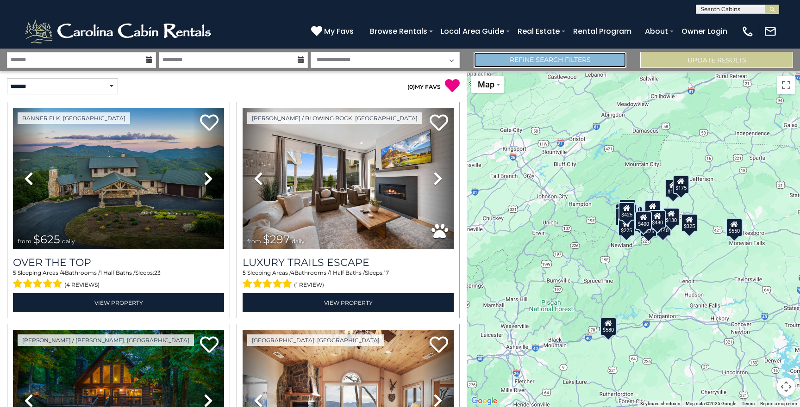
click at [579, 58] on link "Refine Search Filters" at bounding box center [549, 60] width 153 height 16
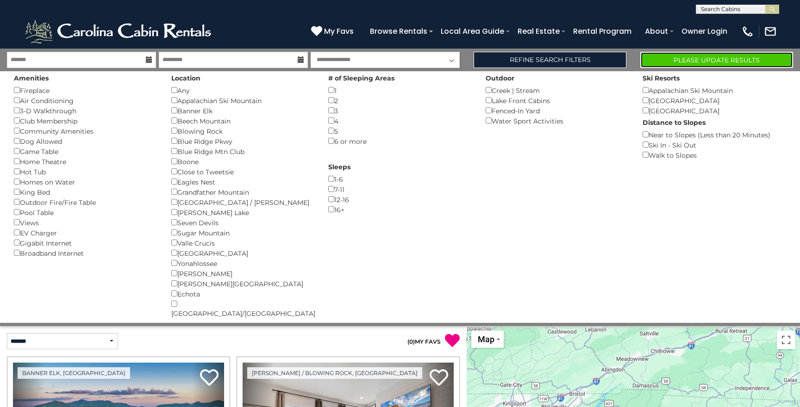
click at [687, 56] on button "Please Update Results" at bounding box center [716, 60] width 153 height 16
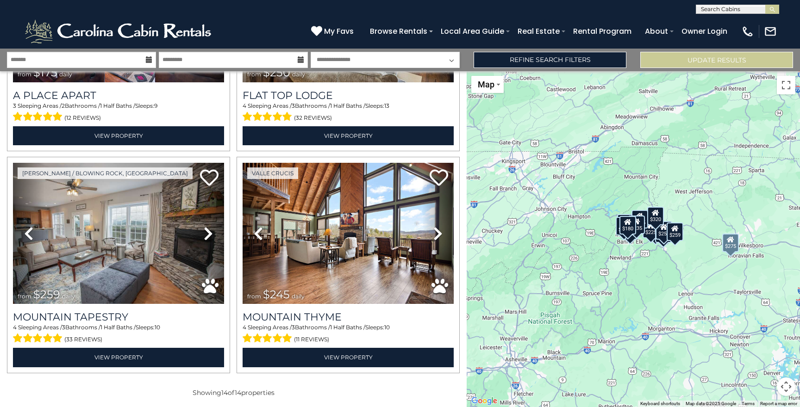
scroll to position [1281, 0]
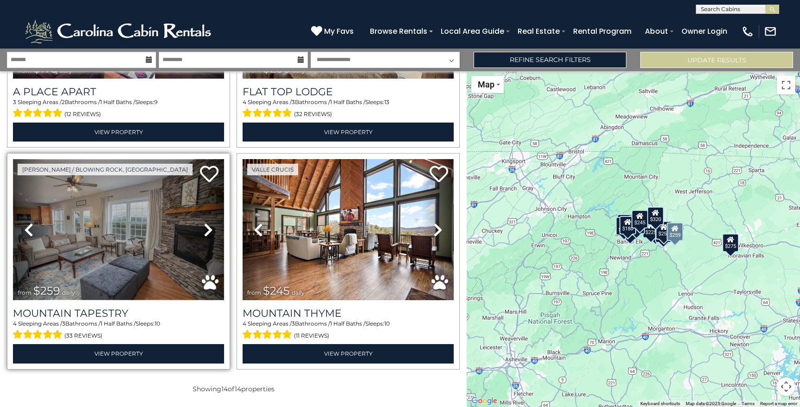
click at [140, 247] on img at bounding box center [118, 230] width 211 height 142
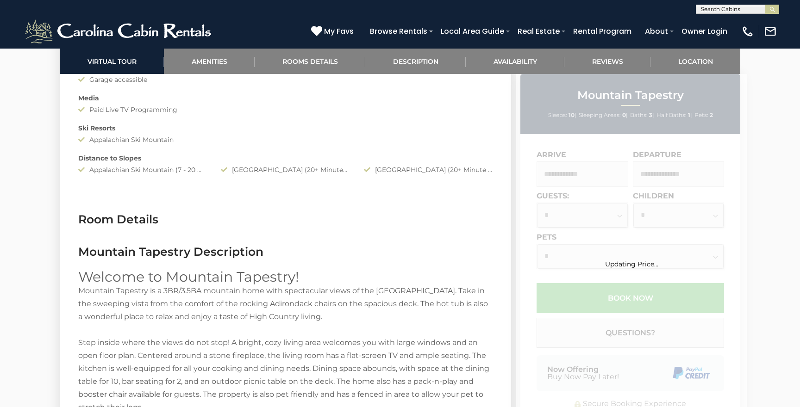
scroll to position [981, 0]
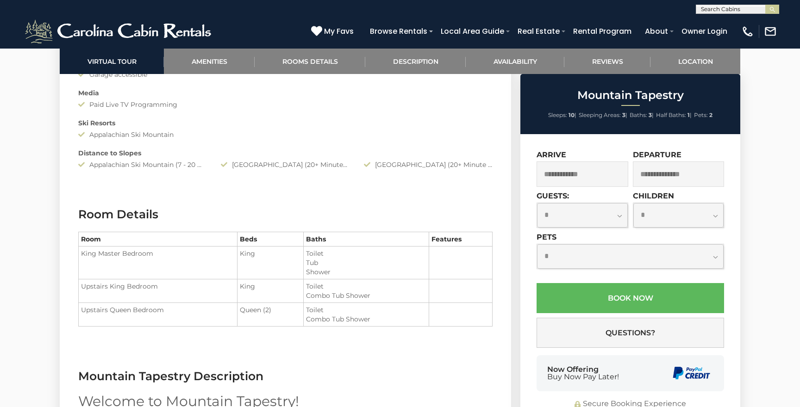
click at [563, 171] on input "text" at bounding box center [582, 173] width 92 height 25
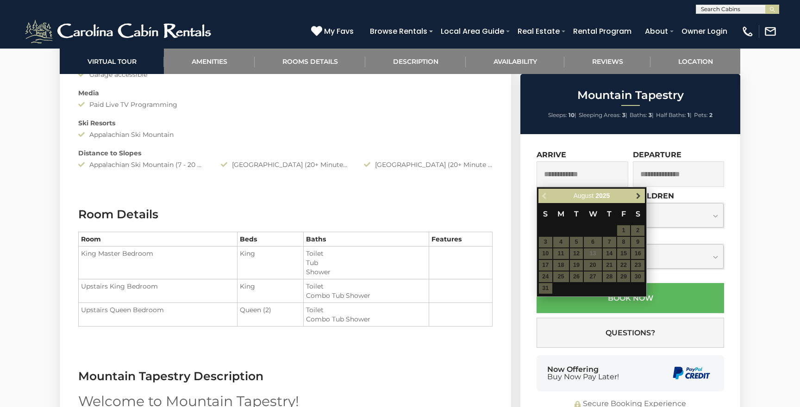
click at [638, 198] on span "Next" at bounding box center [637, 195] width 7 height 7
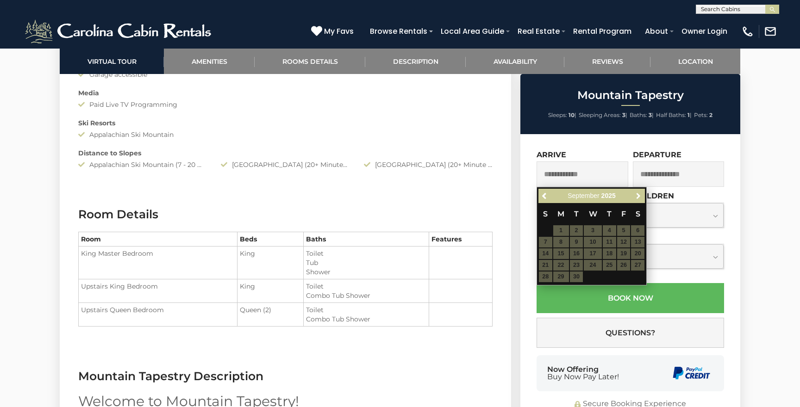
click at [638, 198] on span "Next" at bounding box center [637, 195] width 7 height 7
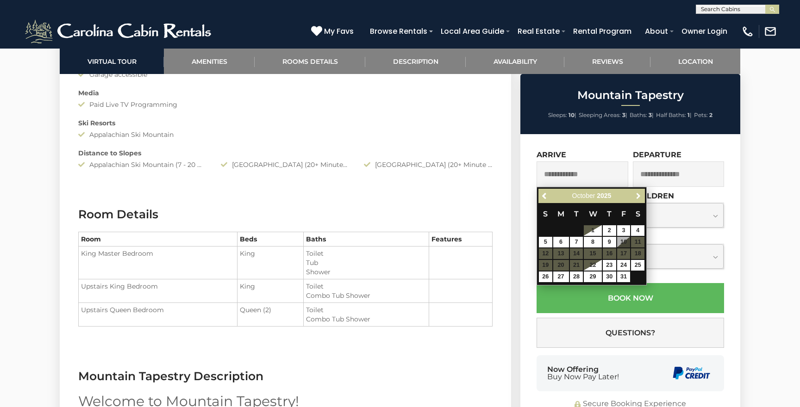
click at [638, 198] on span "Next" at bounding box center [637, 195] width 7 height 7
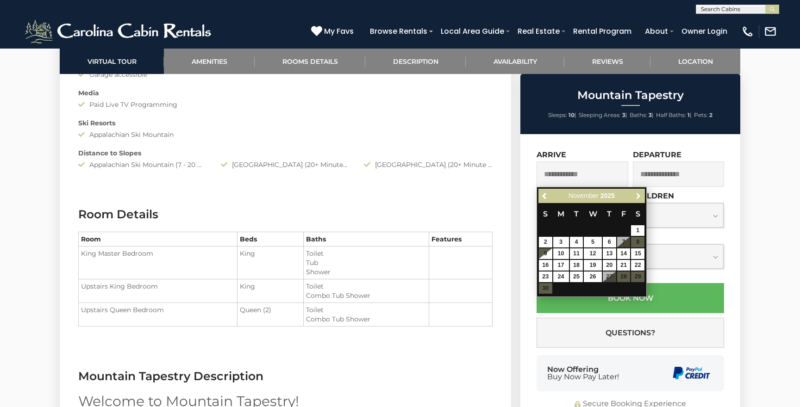
click at [638, 198] on span "Next" at bounding box center [637, 195] width 7 height 7
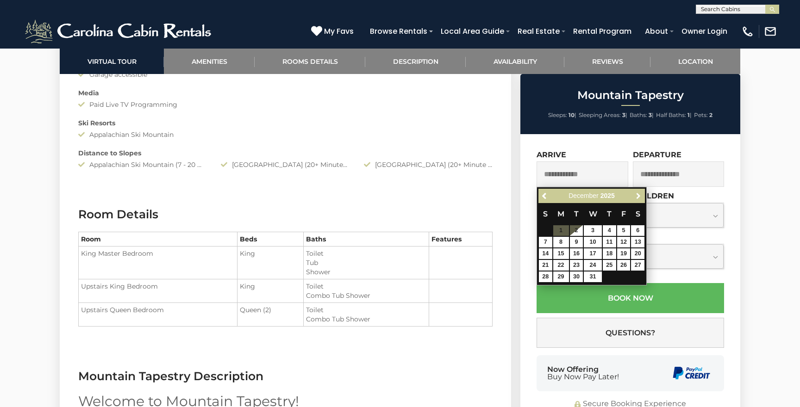
click at [638, 198] on span "Next" at bounding box center [637, 195] width 7 height 7
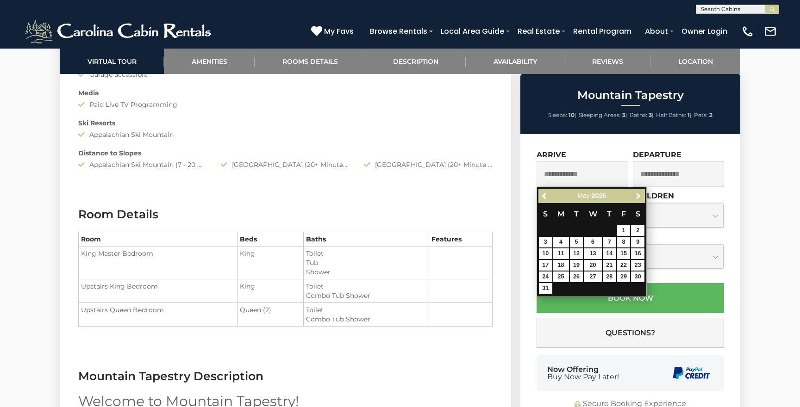
click at [638, 198] on span "Next" at bounding box center [637, 195] width 7 height 7
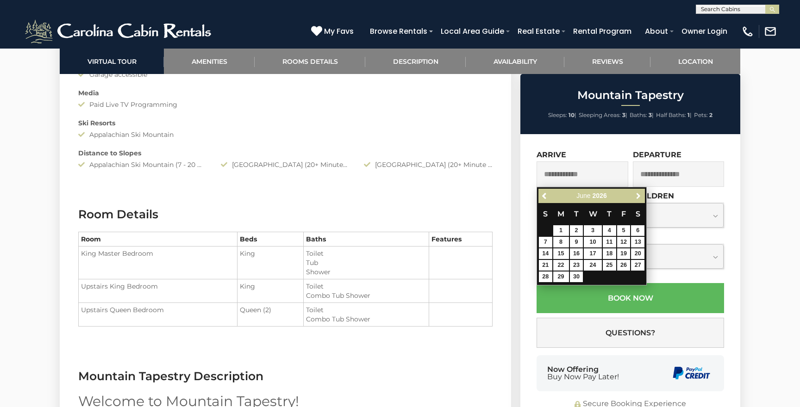
click at [638, 198] on span "Next" at bounding box center [637, 195] width 7 height 7
click at [636, 253] on link "18" at bounding box center [637, 253] width 13 height 11
type input "**********"
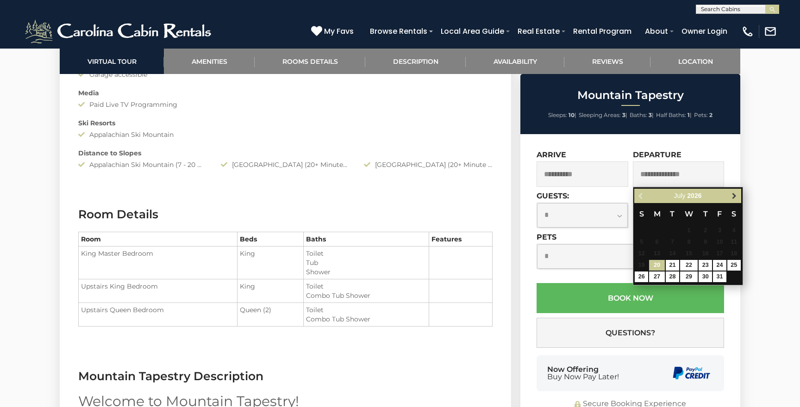
click at [732, 194] on span "Next" at bounding box center [733, 195] width 7 height 7
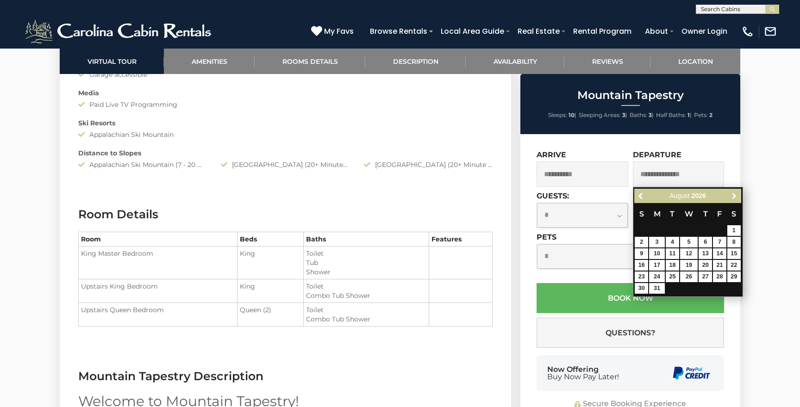
click at [732, 194] on span "Next" at bounding box center [733, 195] width 7 height 7
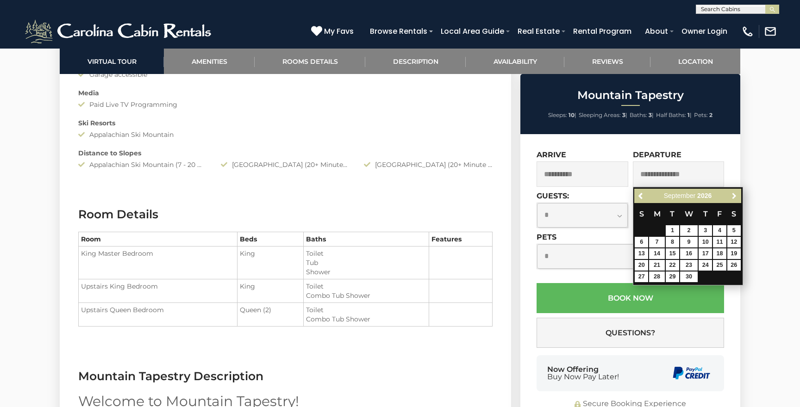
click at [732, 194] on span "Next" at bounding box center [733, 195] width 7 height 7
click at [732, 274] on link "31" at bounding box center [733, 277] width 13 height 11
type input "**********"
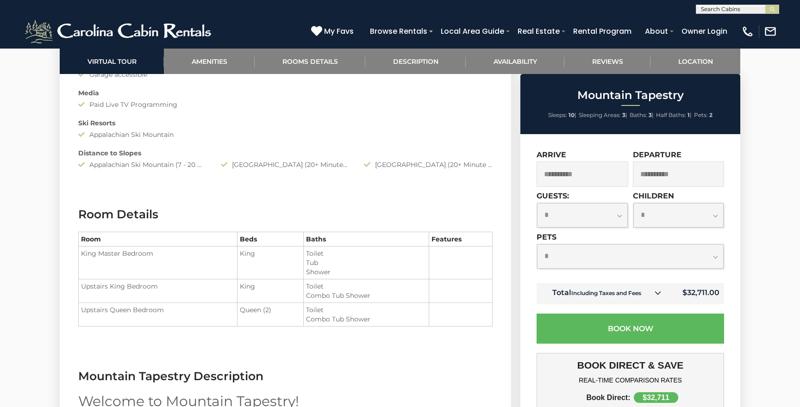
click at [715, 258] on select "**********" at bounding box center [630, 256] width 186 height 25
select select "*"
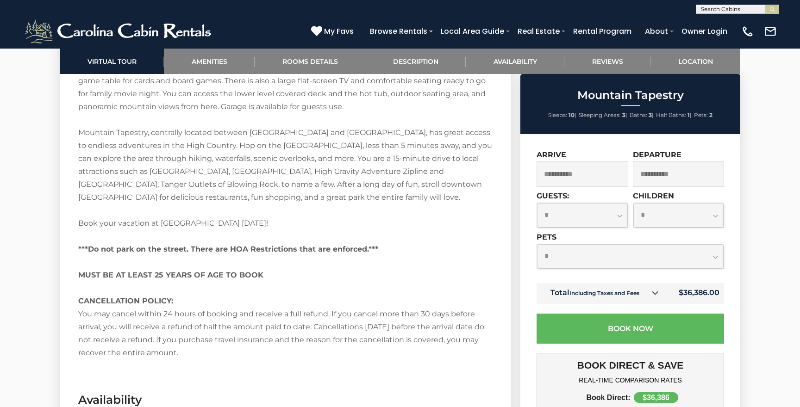
scroll to position [1560, 0]
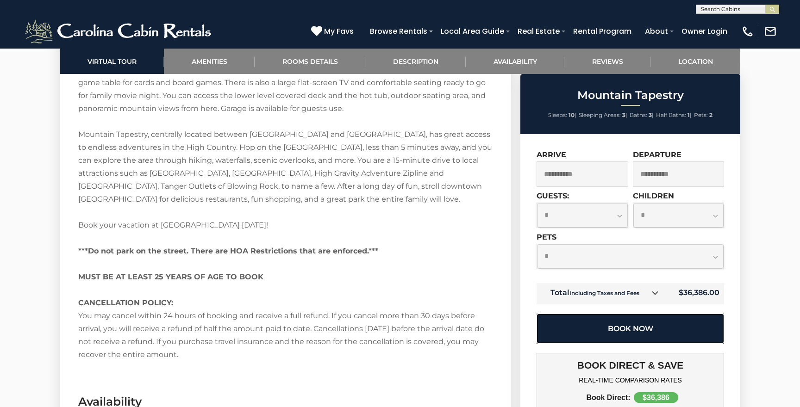
click at [676, 335] on button "Book Now" at bounding box center [629, 329] width 187 height 30
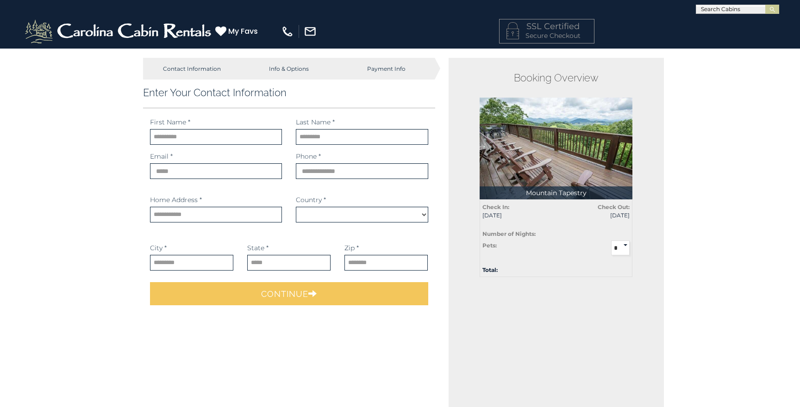
select select "*********"
click at [230, 134] on input "text" at bounding box center [216, 137] width 132 height 16
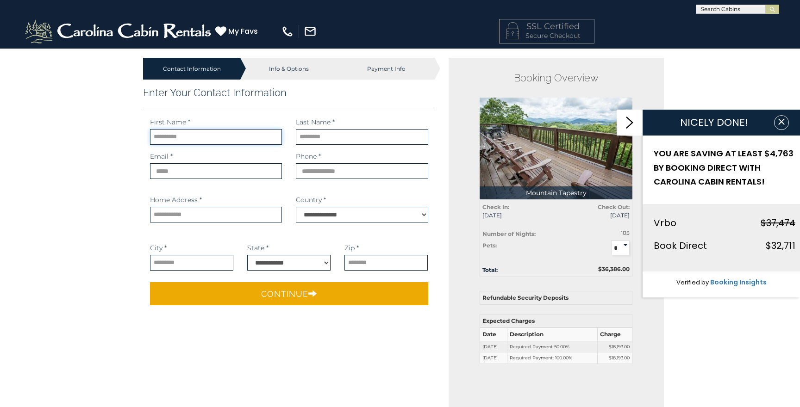
type input "********"
type input "**********"
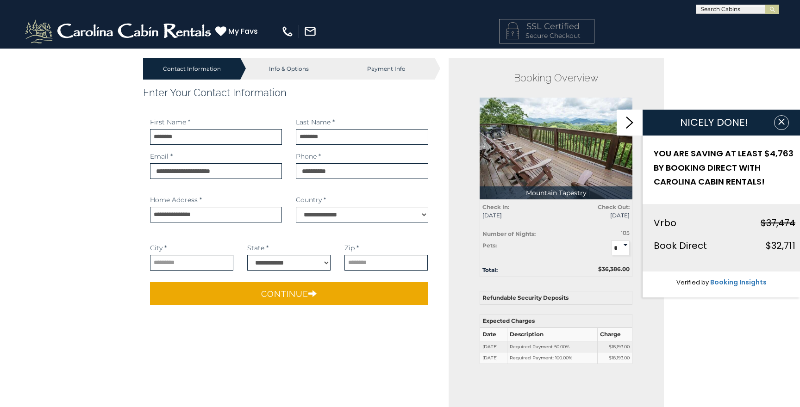
type input "*********"
type input "*****"
select select "**"
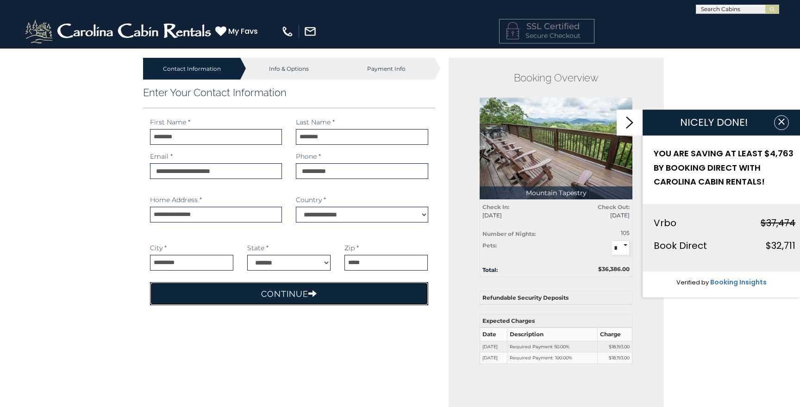
click at [307, 298] on button "Continue" at bounding box center [289, 293] width 278 height 23
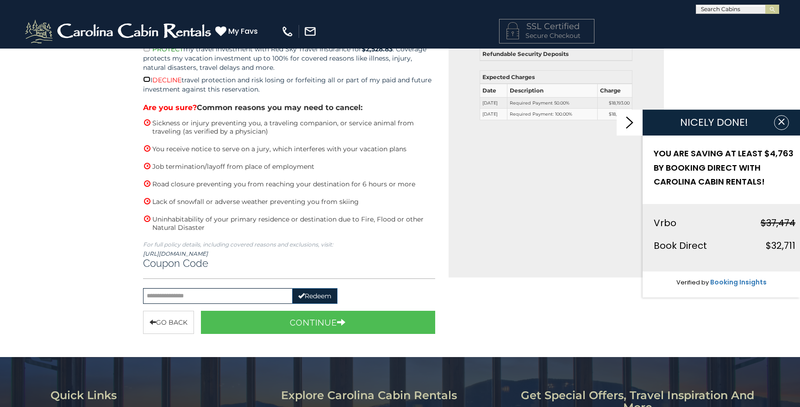
scroll to position [245, 0]
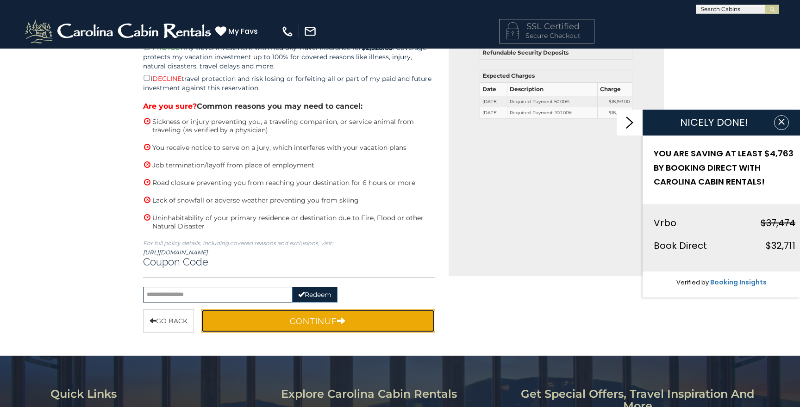
click at [346, 317] on icon "button" at bounding box center [341, 321] width 9 height 8
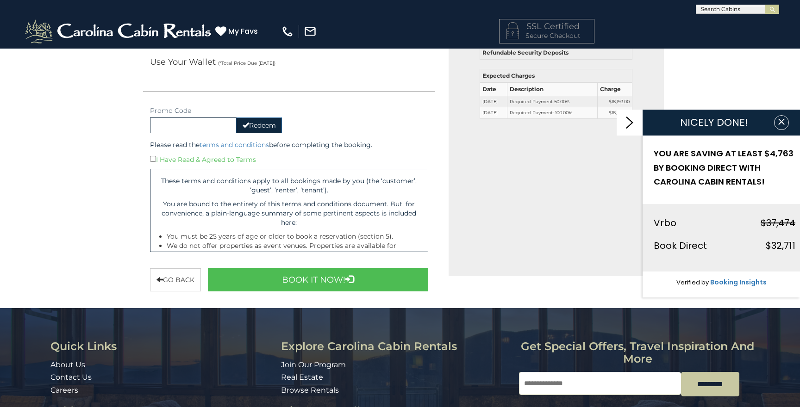
scroll to position [243, 0]
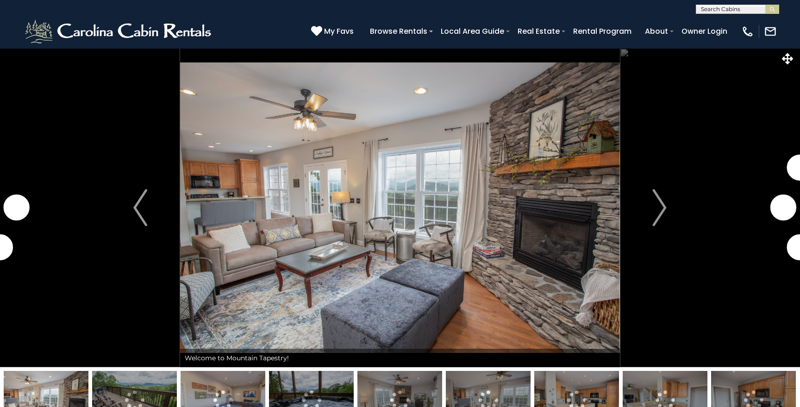
select select "*"
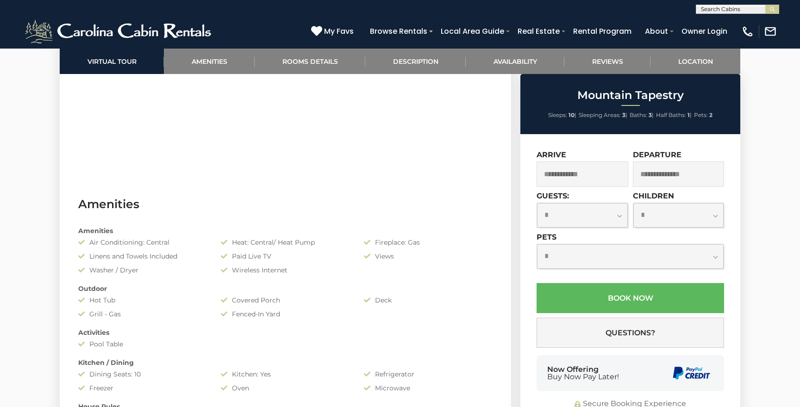
scroll to position [624, 0]
click at [590, 176] on input "text" at bounding box center [582, 173] width 92 height 25
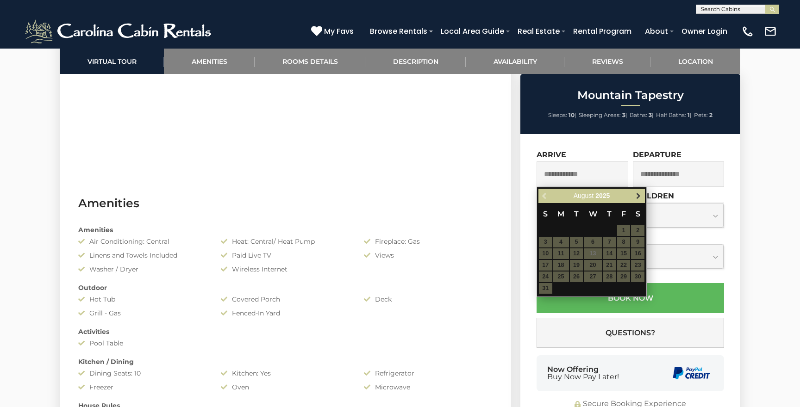
click at [637, 198] on span "Next" at bounding box center [637, 195] width 7 height 7
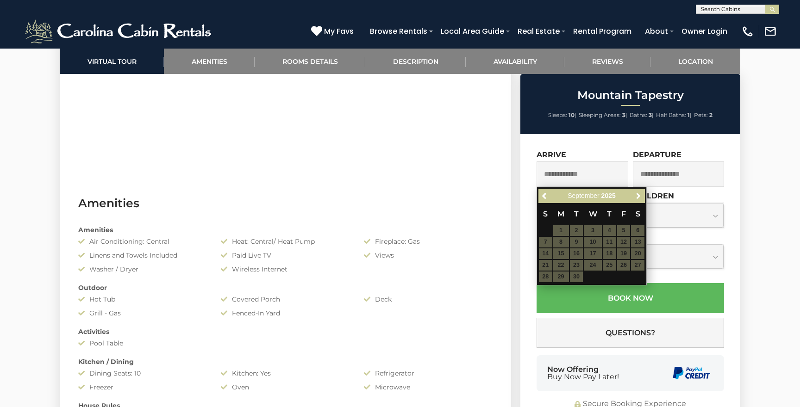
click at [637, 198] on span "Next" at bounding box center [637, 195] width 7 height 7
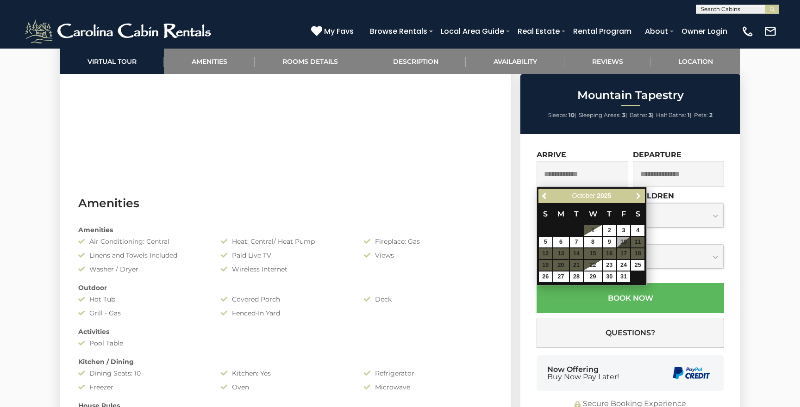
click at [637, 198] on span "Next" at bounding box center [637, 195] width 7 height 7
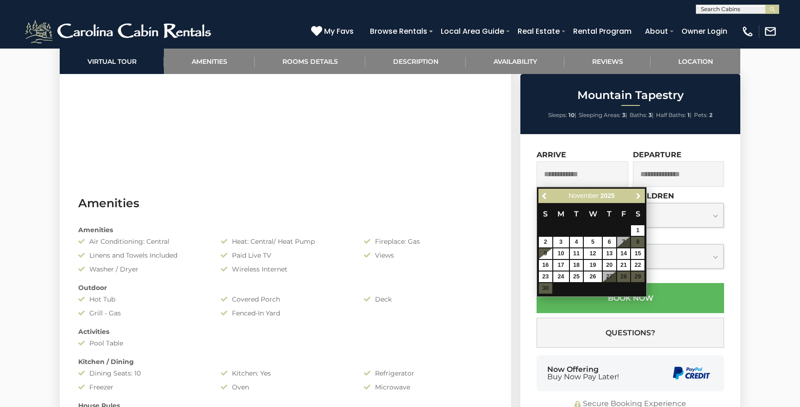
click at [637, 198] on span "Next" at bounding box center [637, 195] width 7 height 7
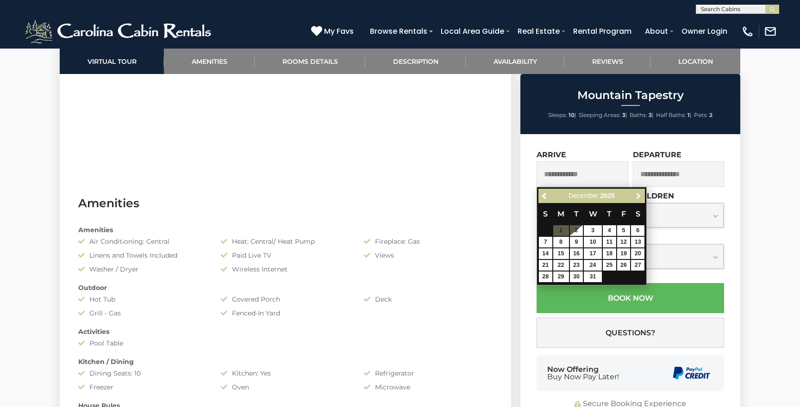
click at [637, 198] on span "Next" at bounding box center [637, 195] width 7 height 7
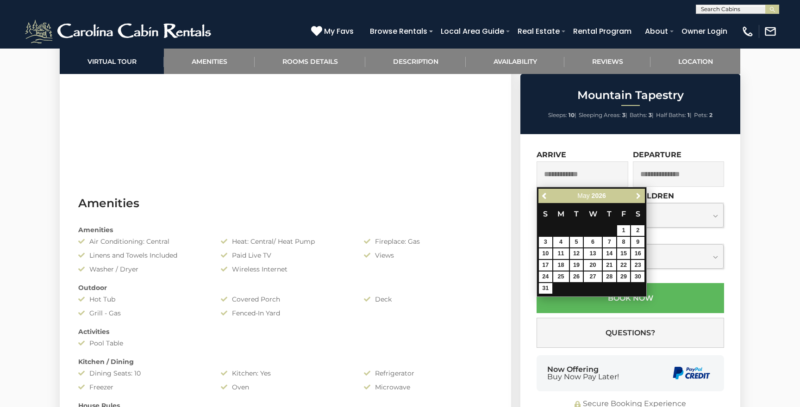
click at [637, 198] on span "Next" at bounding box center [637, 195] width 7 height 7
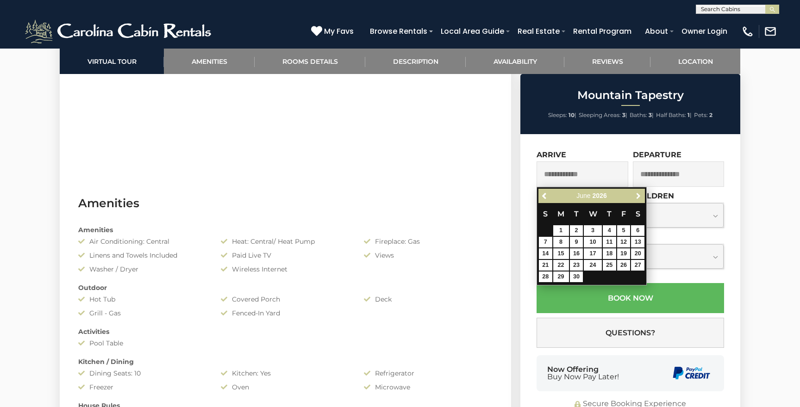
click at [637, 198] on span "Next" at bounding box center [637, 195] width 7 height 7
click at [638, 251] on link "18" at bounding box center [637, 253] width 13 height 11
type input "**********"
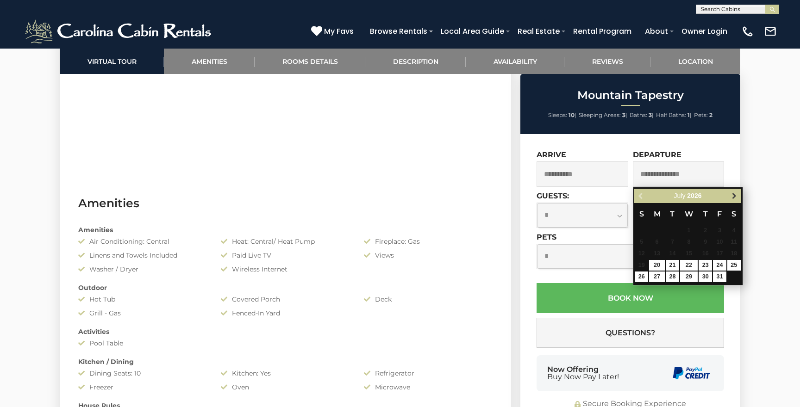
click at [736, 198] on span "Next" at bounding box center [733, 195] width 7 height 7
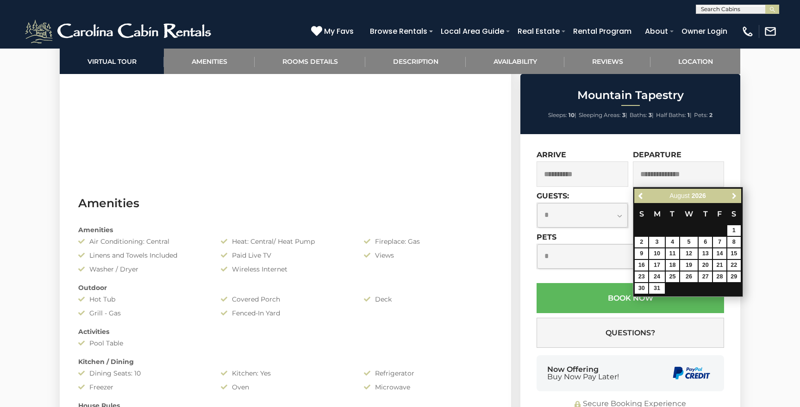
click at [736, 198] on span "Next" at bounding box center [733, 195] width 7 height 7
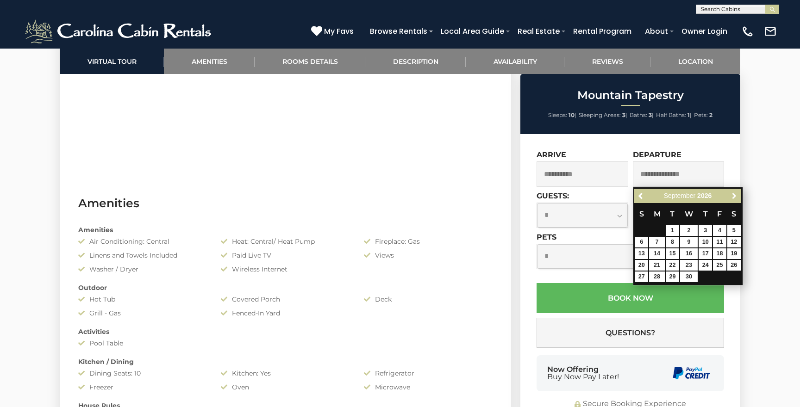
click at [736, 198] on span "Next" at bounding box center [733, 195] width 7 height 7
click at [733, 277] on link "31" at bounding box center [733, 277] width 13 height 11
type input "**********"
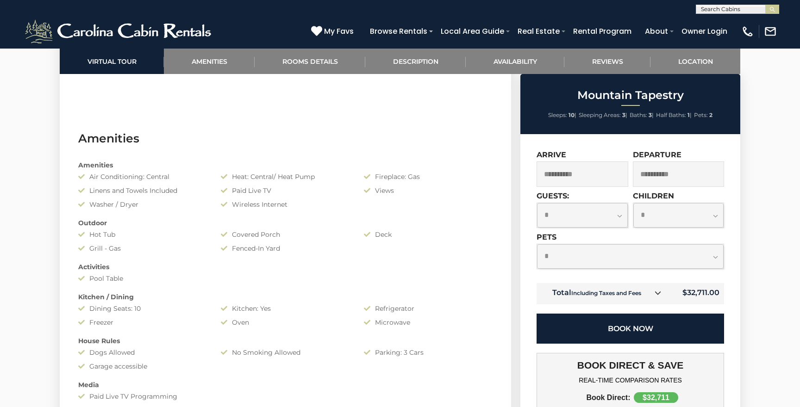
scroll to position [683, 0]
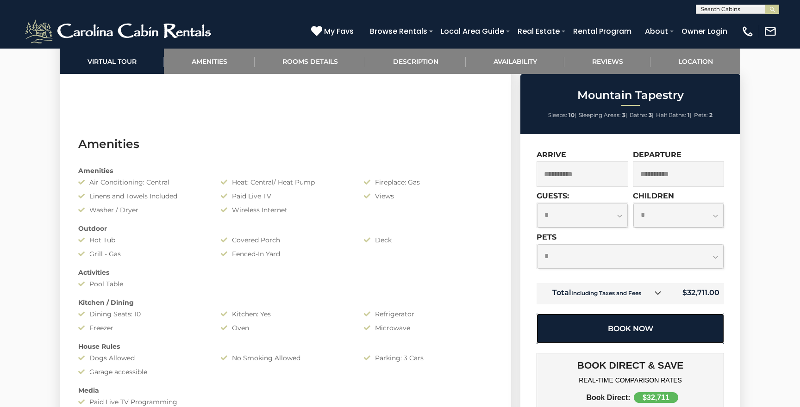
click at [643, 329] on button "Book Now" at bounding box center [629, 329] width 187 height 30
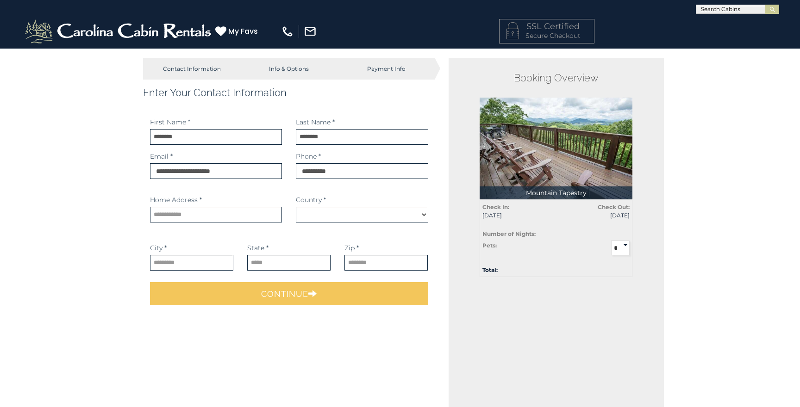
select select "*********"
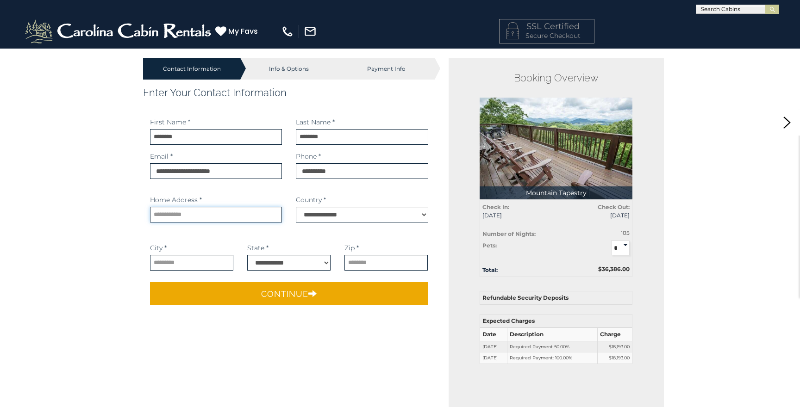
click at [261, 214] on input "text" at bounding box center [216, 215] width 132 height 16
type input "**********"
select select "**"
type input "*****"
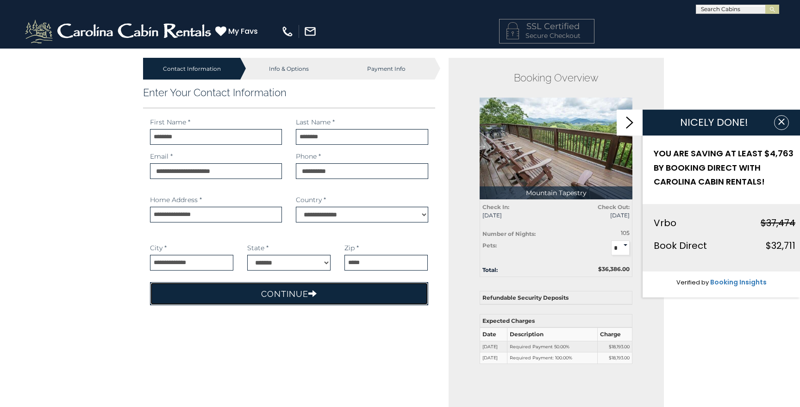
click at [232, 288] on button "Continue" at bounding box center [289, 293] width 278 height 23
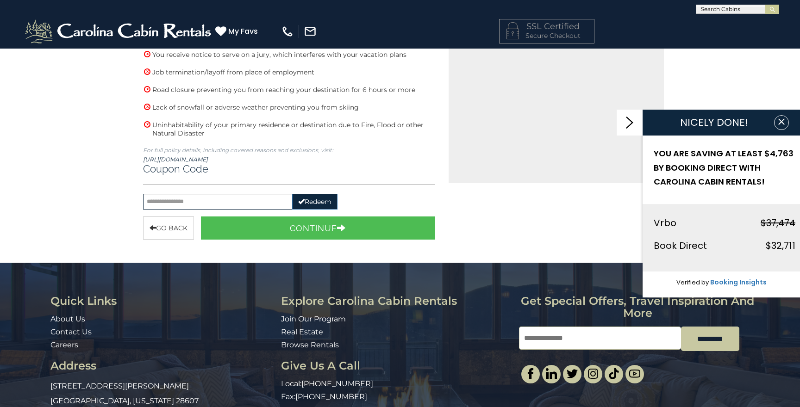
scroll to position [339, 0]
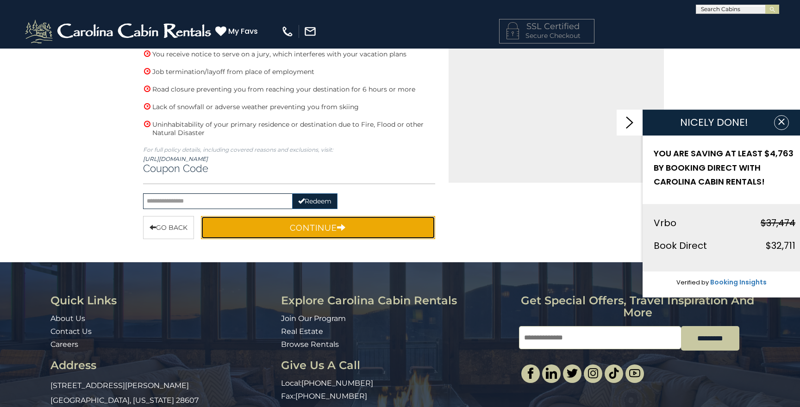
click at [355, 220] on button "Continue" at bounding box center [318, 227] width 234 height 23
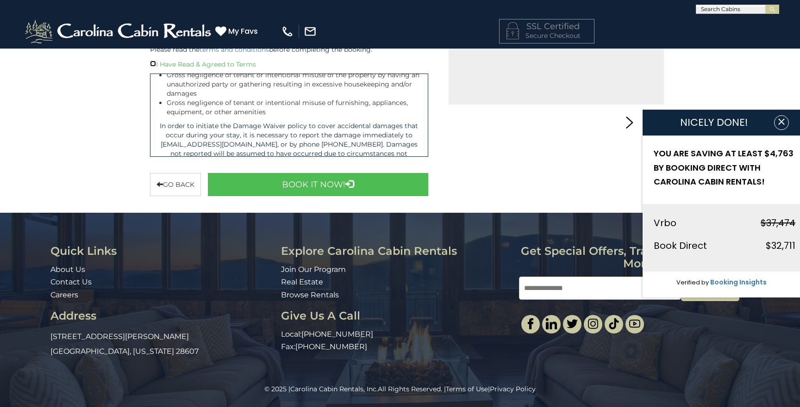
scroll to position [1284, 0]
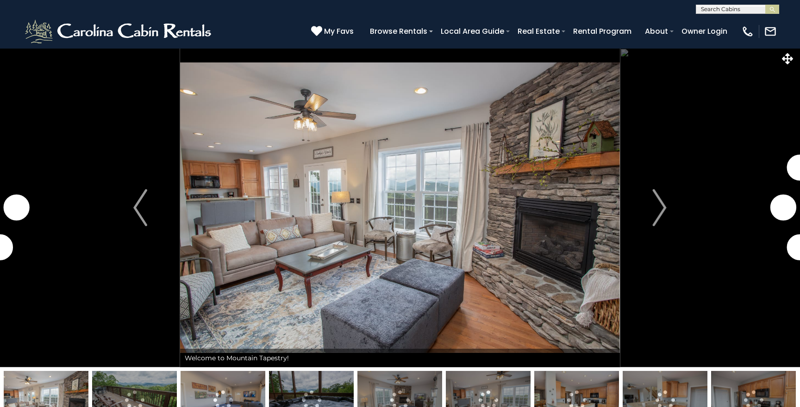
select select "*"
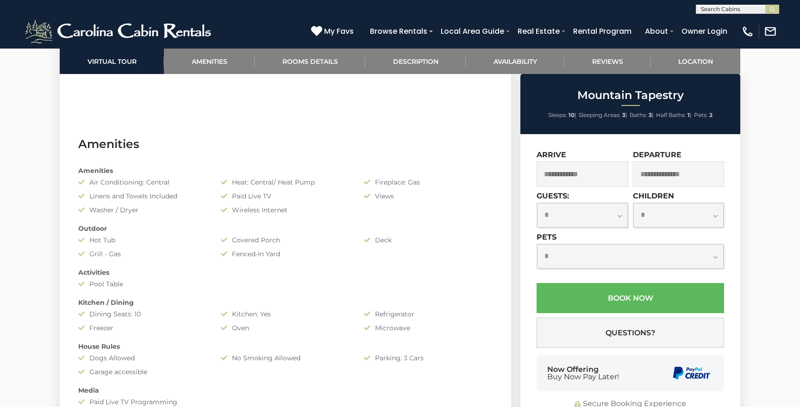
click at [572, 179] on input "text" at bounding box center [582, 173] width 92 height 25
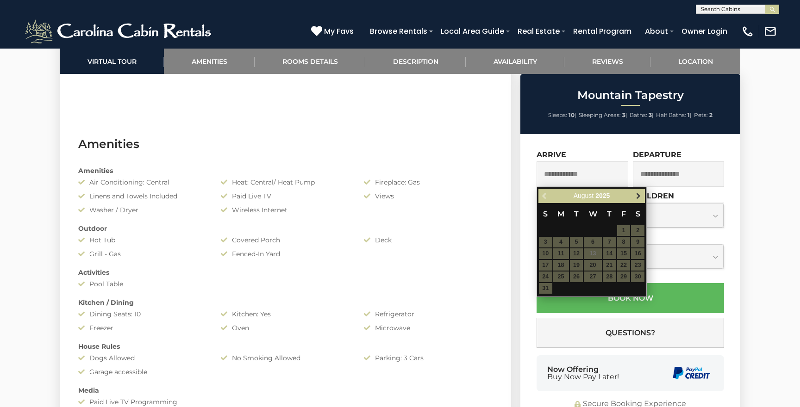
click at [637, 194] on span "Next" at bounding box center [637, 195] width 7 height 7
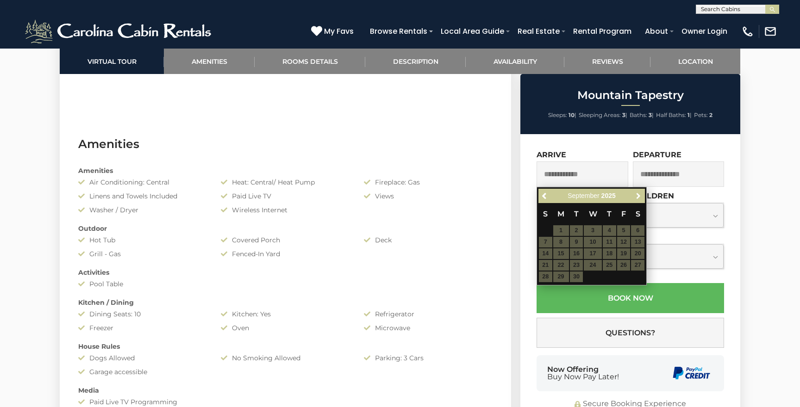
click at [637, 194] on span "Next" at bounding box center [637, 195] width 7 height 7
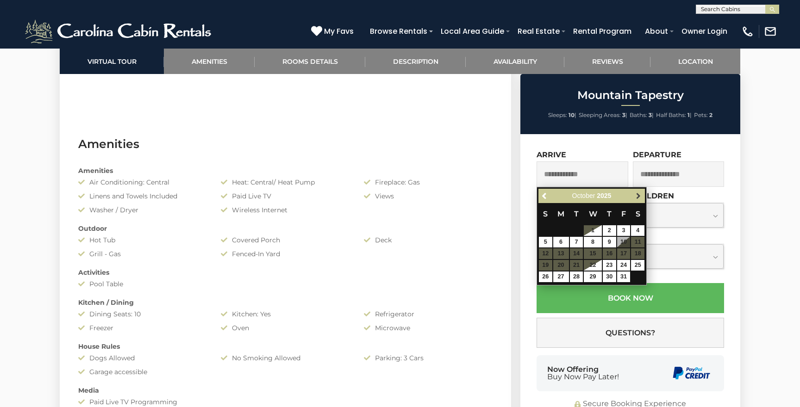
click at [636, 196] on span "Next" at bounding box center [637, 195] width 7 height 7
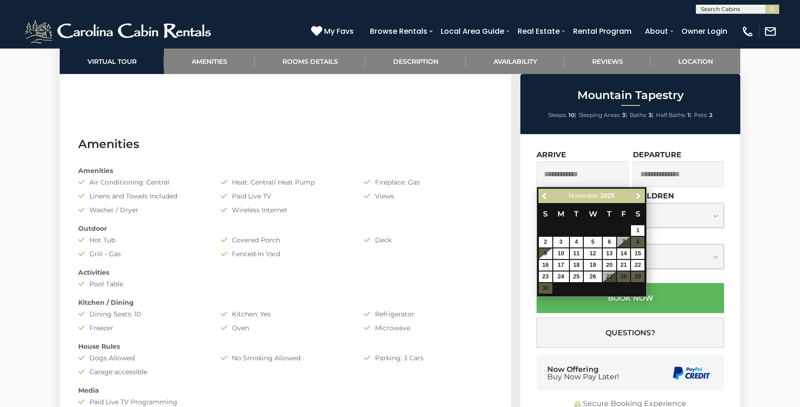
click at [636, 196] on span "Next" at bounding box center [637, 195] width 7 height 7
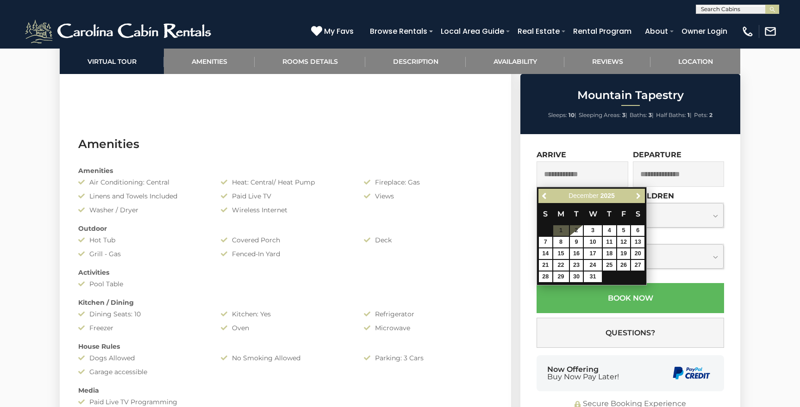
click at [636, 196] on span "Next" at bounding box center [637, 195] width 7 height 7
click at [636, 195] on span "Next" at bounding box center [637, 195] width 7 height 7
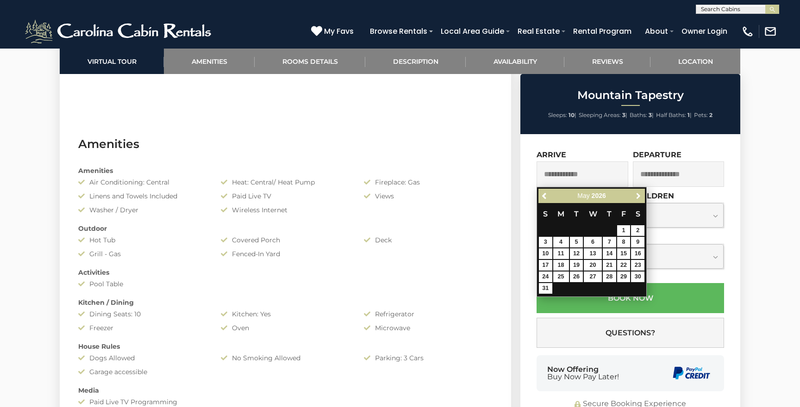
click at [636, 195] on span "Next" at bounding box center [637, 195] width 7 height 7
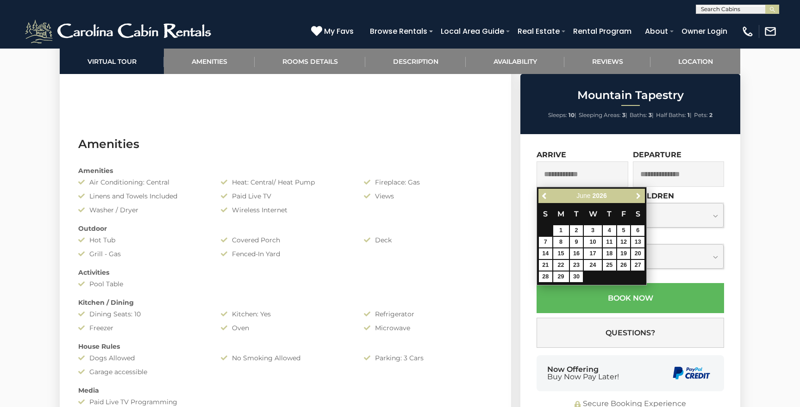
click at [636, 195] on span "Next" at bounding box center [637, 195] width 7 height 7
click at [638, 253] on link "18" at bounding box center [637, 253] width 13 height 11
type input "**********"
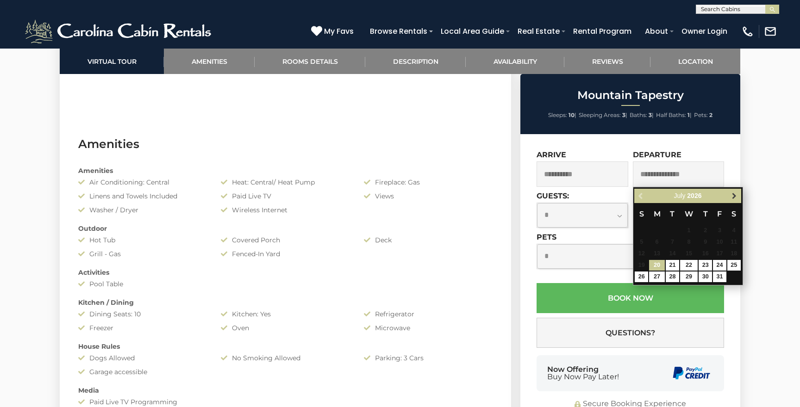
click at [732, 196] on span "Next" at bounding box center [733, 195] width 7 height 7
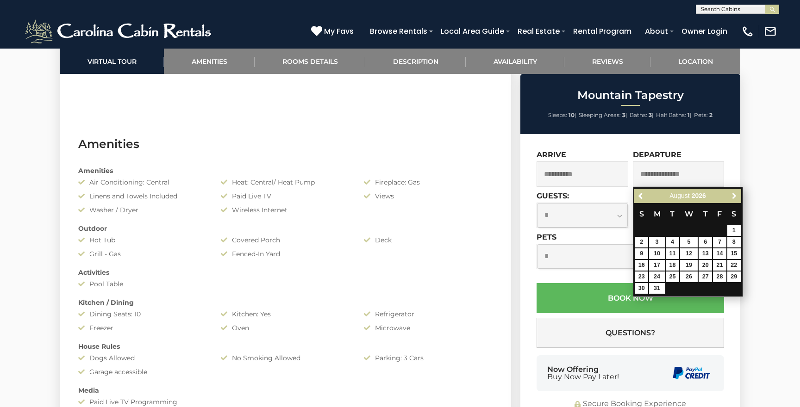
click at [732, 196] on span "Next" at bounding box center [733, 195] width 7 height 7
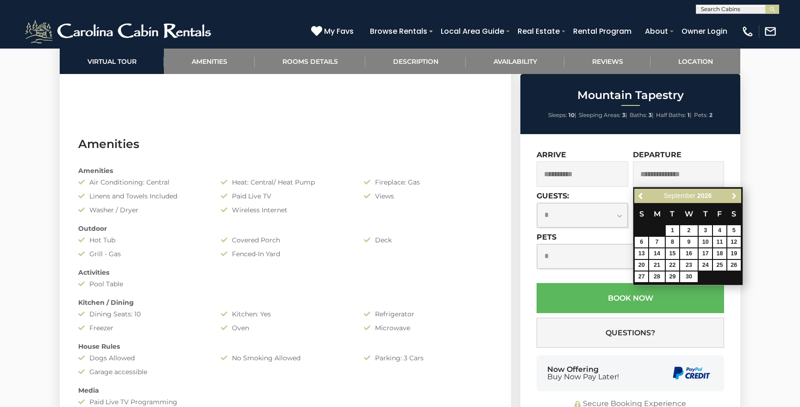
click at [732, 196] on span "Next" at bounding box center [733, 195] width 7 height 7
click at [724, 277] on link "30" at bounding box center [719, 277] width 13 height 11
type input "**********"
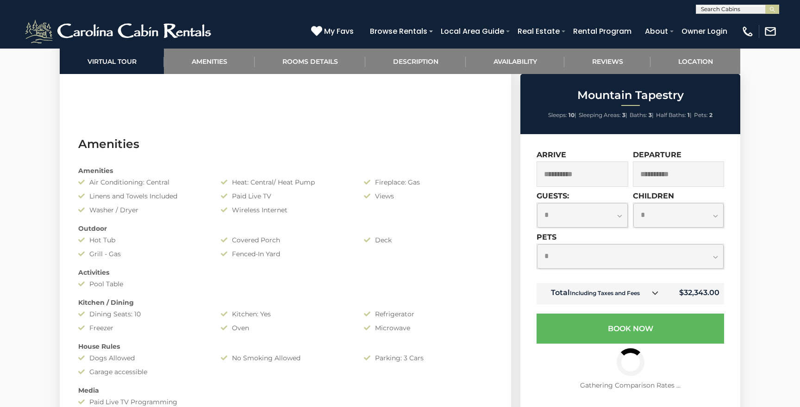
click at [713, 256] on select "**********" at bounding box center [630, 256] width 186 height 25
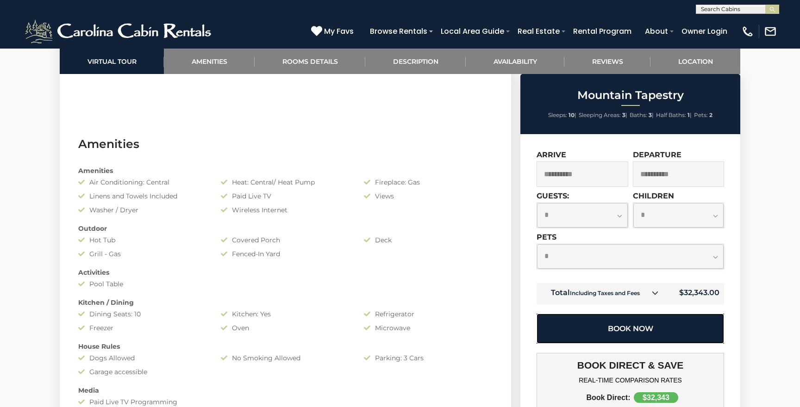
click at [683, 321] on button "Book Now" at bounding box center [629, 329] width 187 height 30
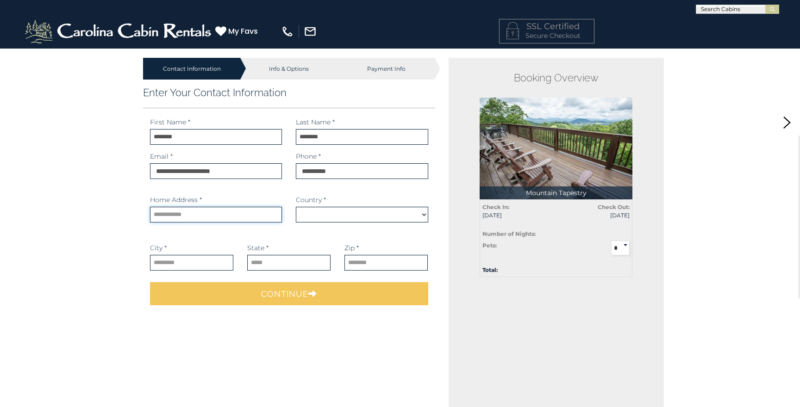
click at [270, 211] on input "text" at bounding box center [216, 215] width 132 height 16
type input "**********"
type input "*******"
type input "*****"
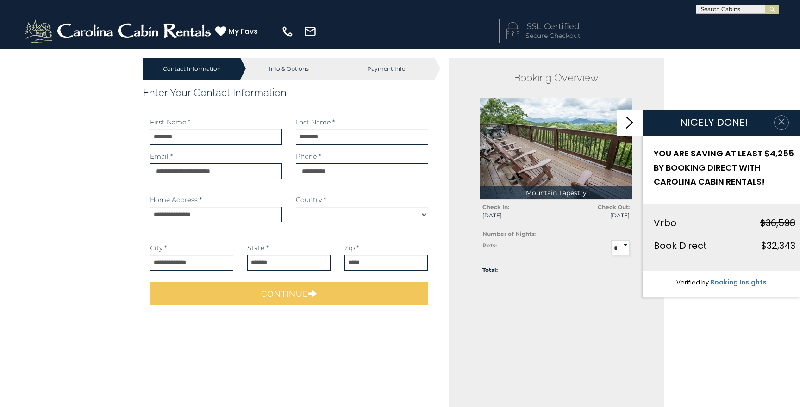
select select "*********"
click at [782, 121] on icon "button" at bounding box center [781, 122] width 6 height 6
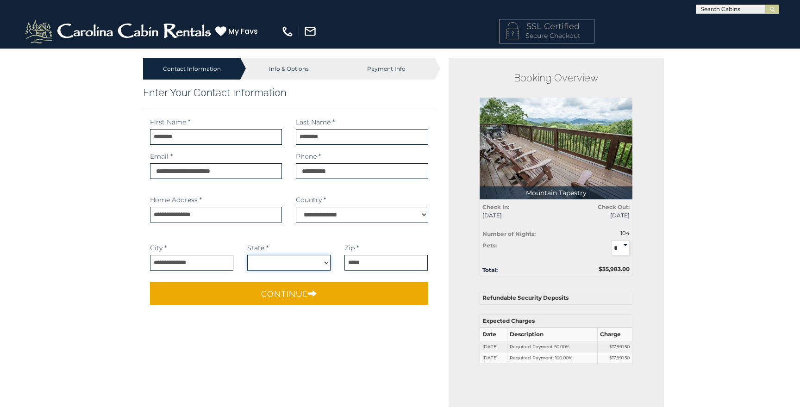
click at [311, 264] on select "**********" at bounding box center [288, 263] width 83 height 16
select select "**"
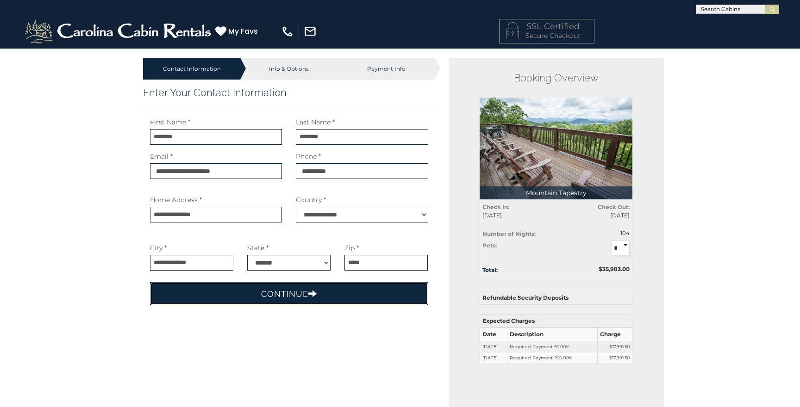
click at [311, 295] on icon "submit" at bounding box center [312, 293] width 9 height 8
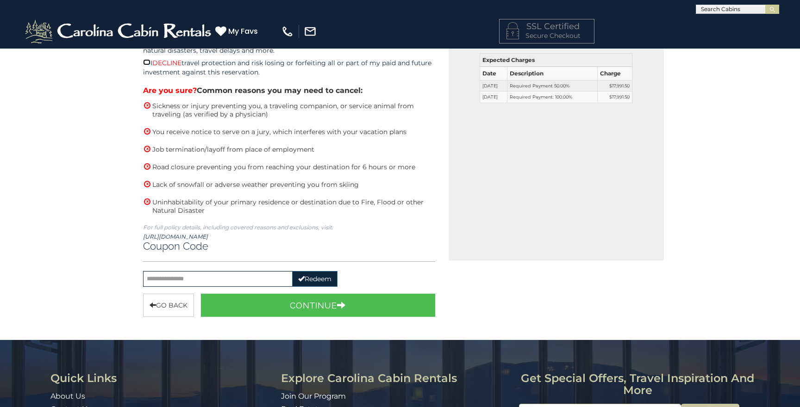
scroll to position [267, 0]
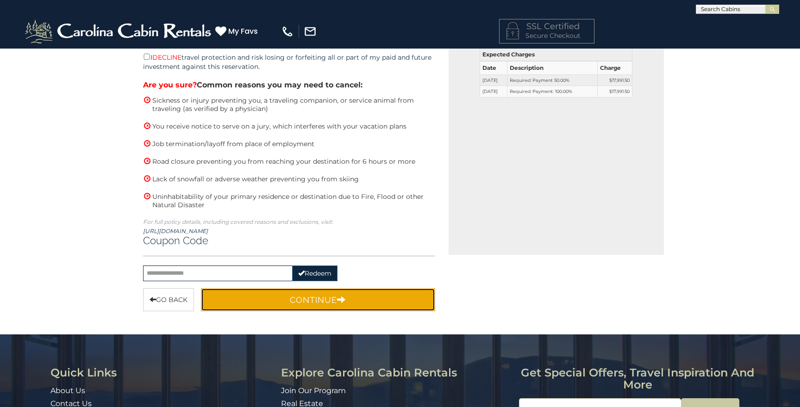
click at [330, 301] on button "Continue" at bounding box center [318, 299] width 234 height 23
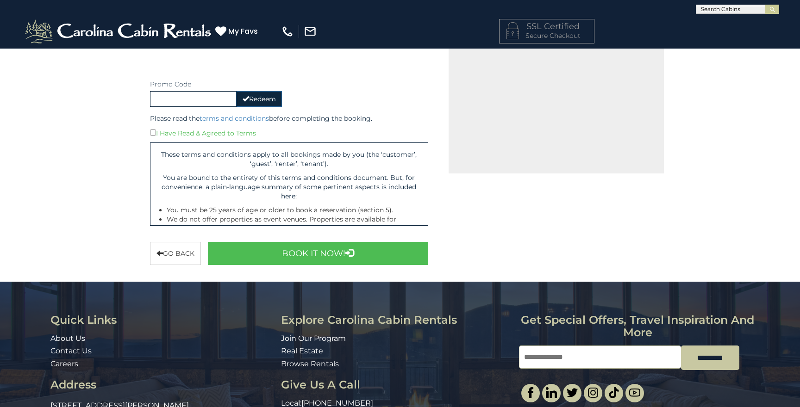
scroll to position [370, 0]
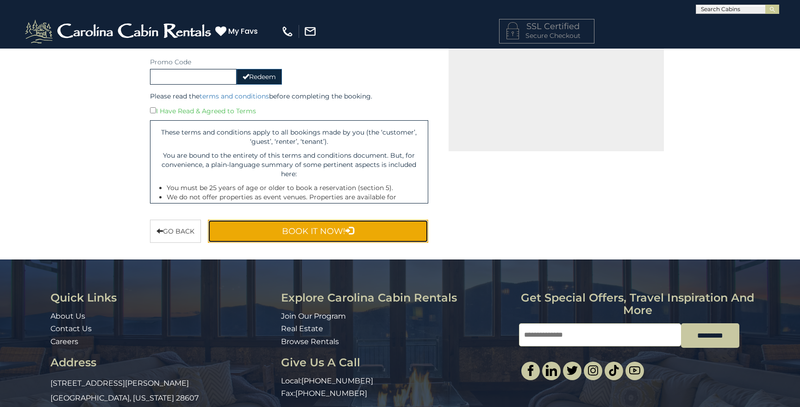
click at [346, 228] on icon "submit" at bounding box center [349, 230] width 8 height 8
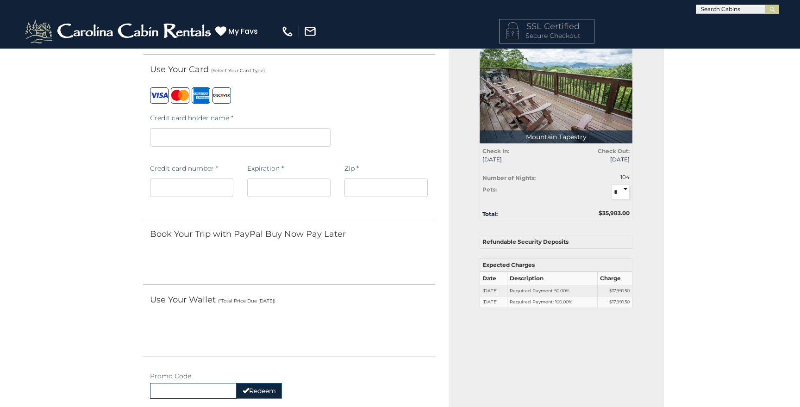
scroll to position [55, 0]
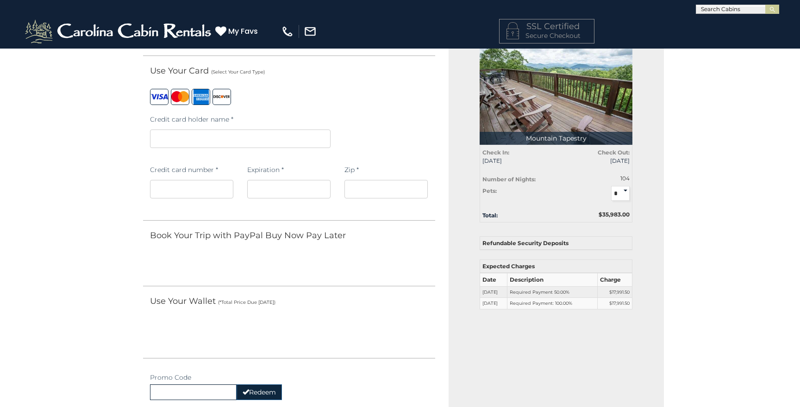
click at [398, 183] on iframe at bounding box center [385, 189] width 83 height 19
click at [400, 194] on iframe at bounding box center [385, 189] width 83 height 19
click at [412, 273] on div at bounding box center [289, 262] width 292 height 30
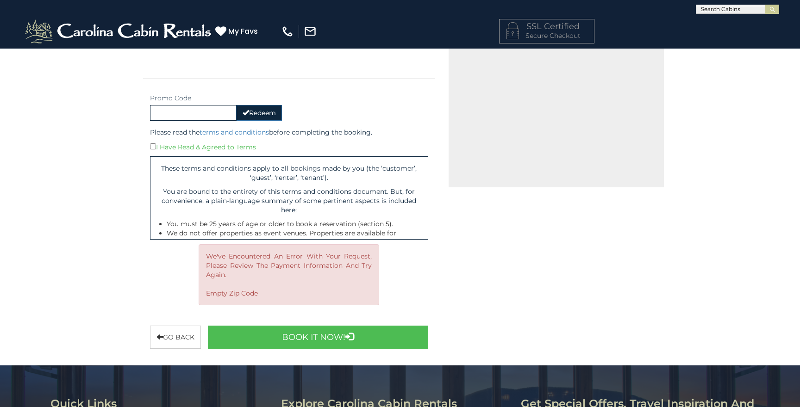
scroll to position [336, 0]
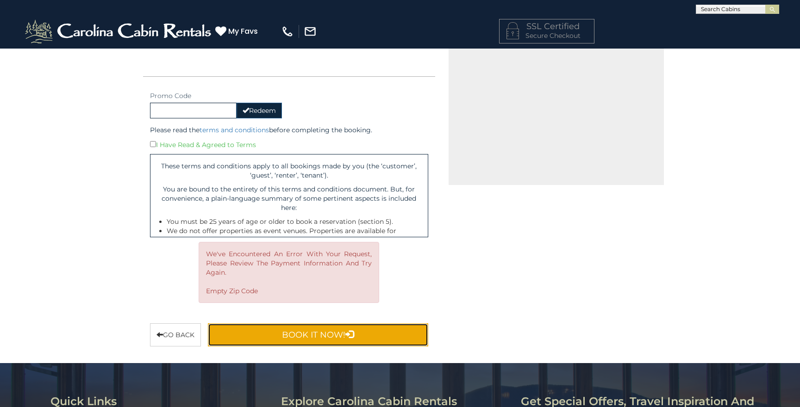
click at [363, 333] on button "Book It Now!" at bounding box center [318, 334] width 220 height 23
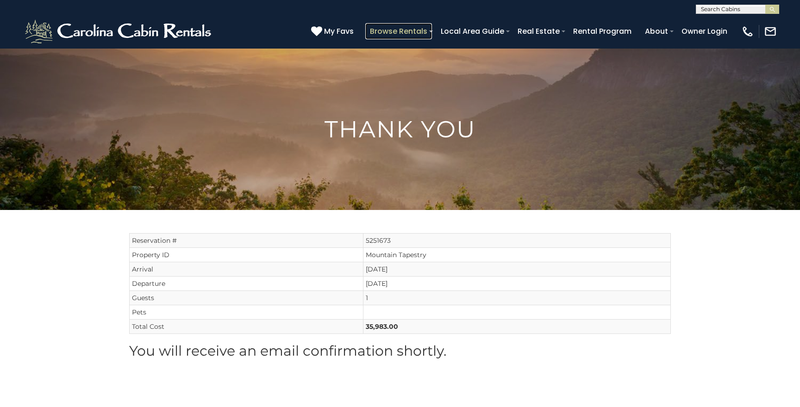
click at [407, 30] on link "Browse Rentals" at bounding box center [398, 31] width 67 height 16
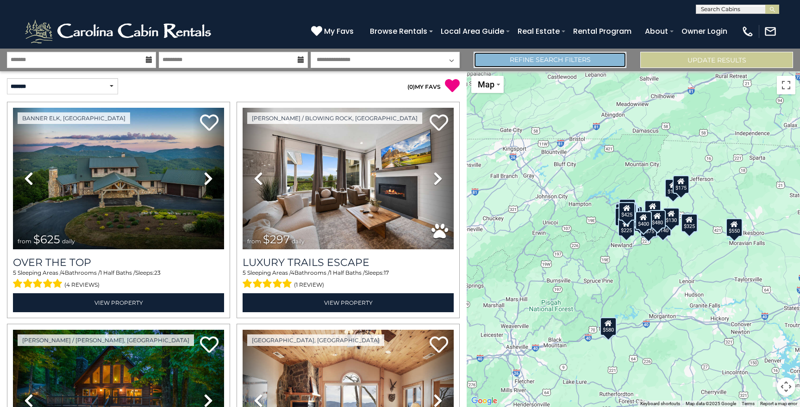
click at [591, 52] on link "Refine Search Filters" at bounding box center [549, 60] width 153 height 16
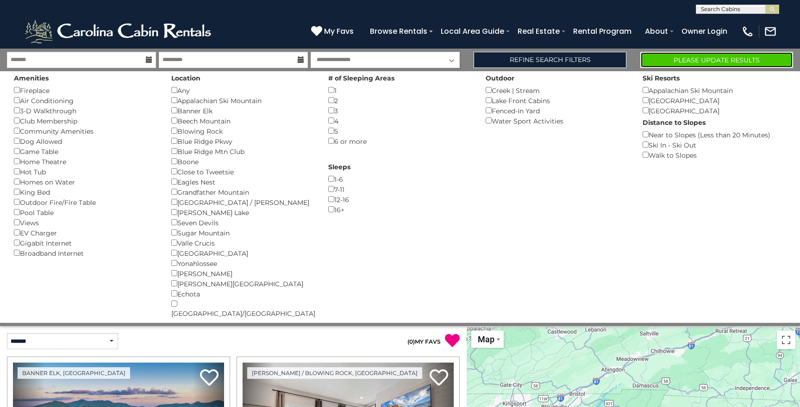
click at [677, 56] on button "Please Update Results" at bounding box center [716, 60] width 153 height 16
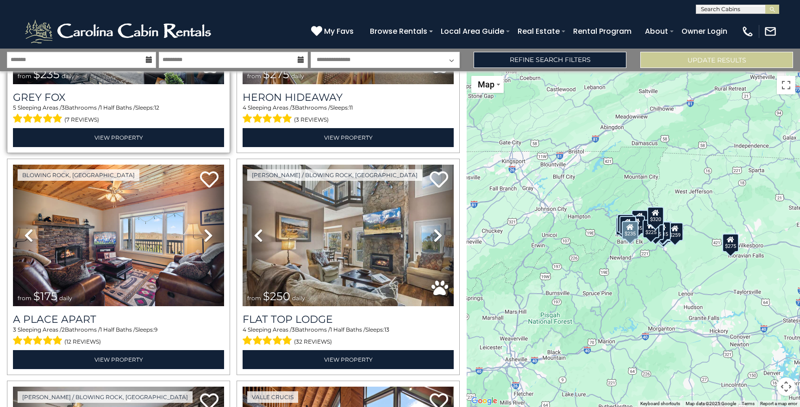
scroll to position [1054, 0]
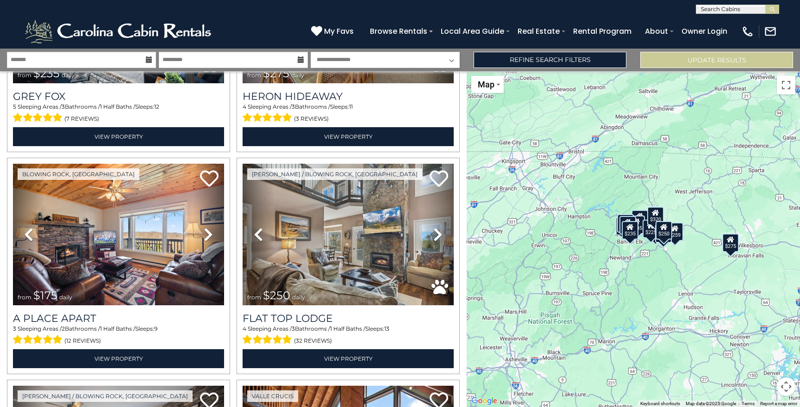
click at [672, 261] on div "$315 $235 $165 $225 $300 $180 $225 $320 $235 $275 $175 $250 $259 $245" at bounding box center [632, 239] width 333 height 336
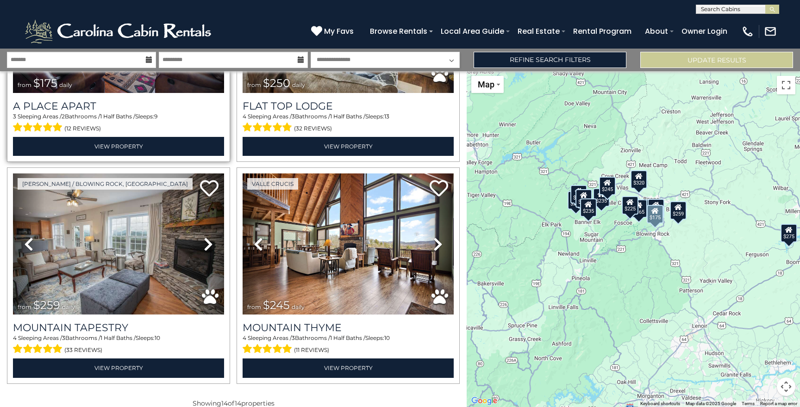
scroll to position [1281, 0]
